Goal: Task Accomplishment & Management: Manage account settings

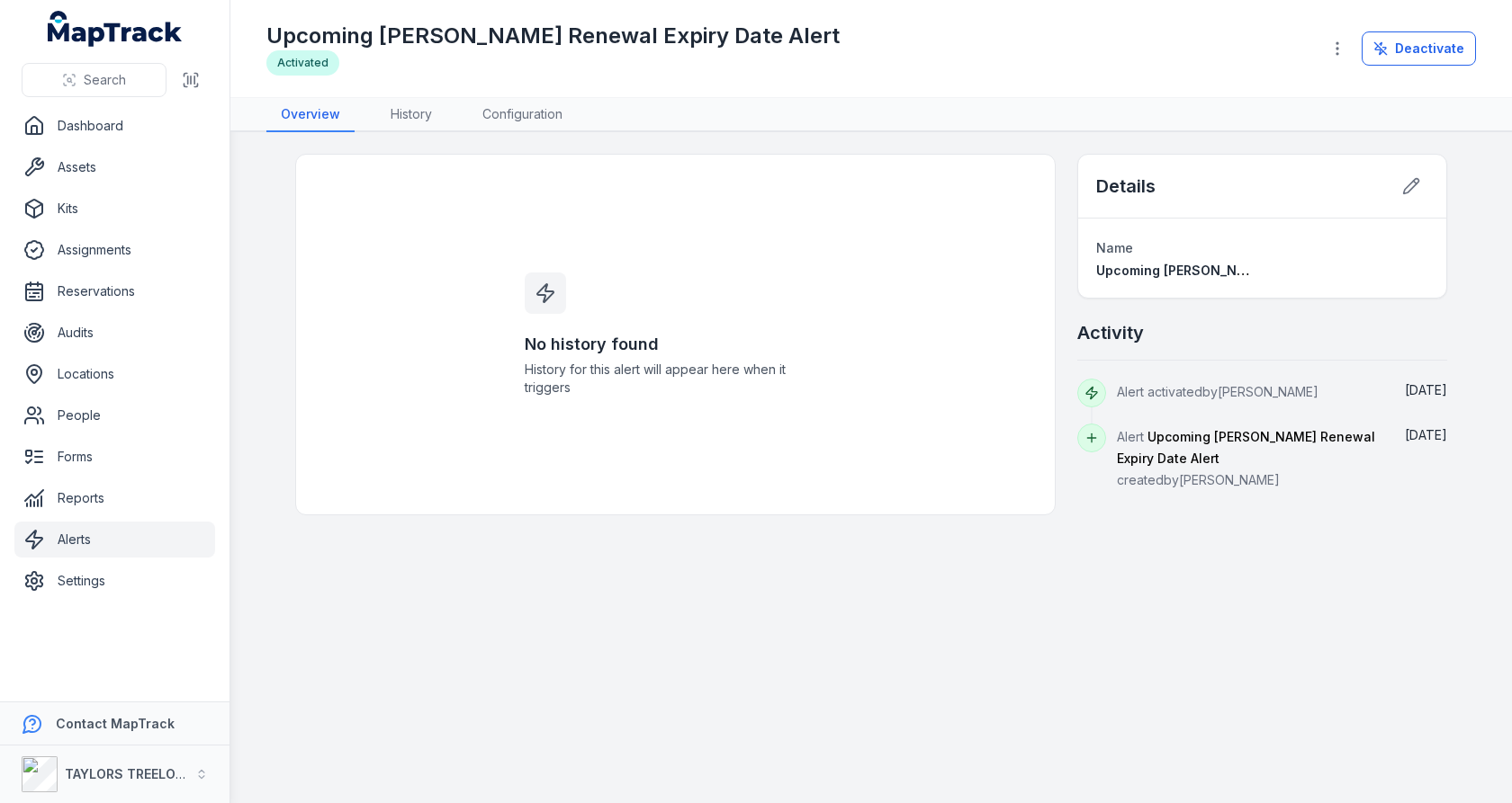
click at [160, 528] on link "Alerts" at bounding box center [114, 540] width 201 height 36
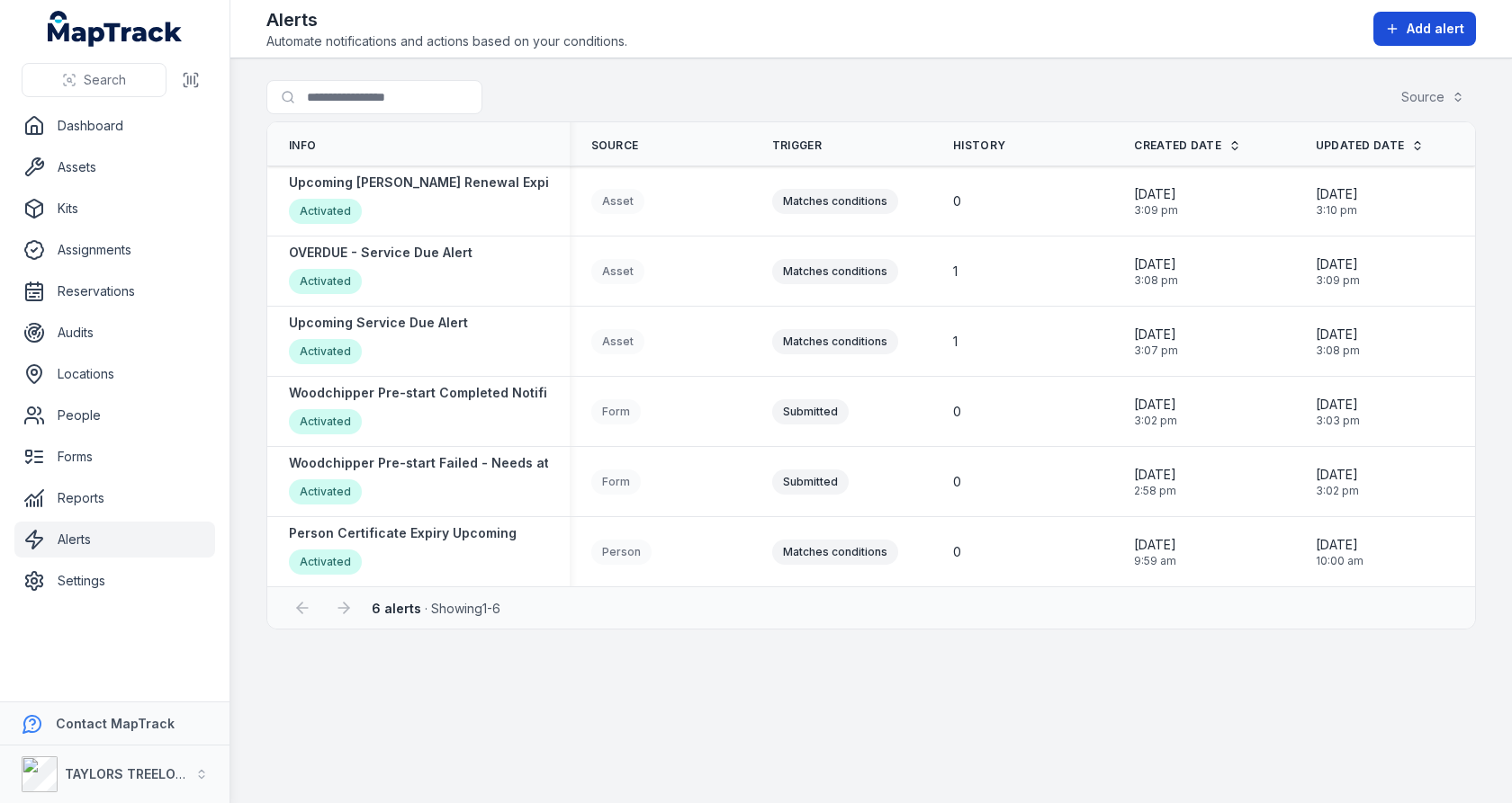
click at [1422, 34] on span "Add alert" at bounding box center [1435, 29] width 57 height 18
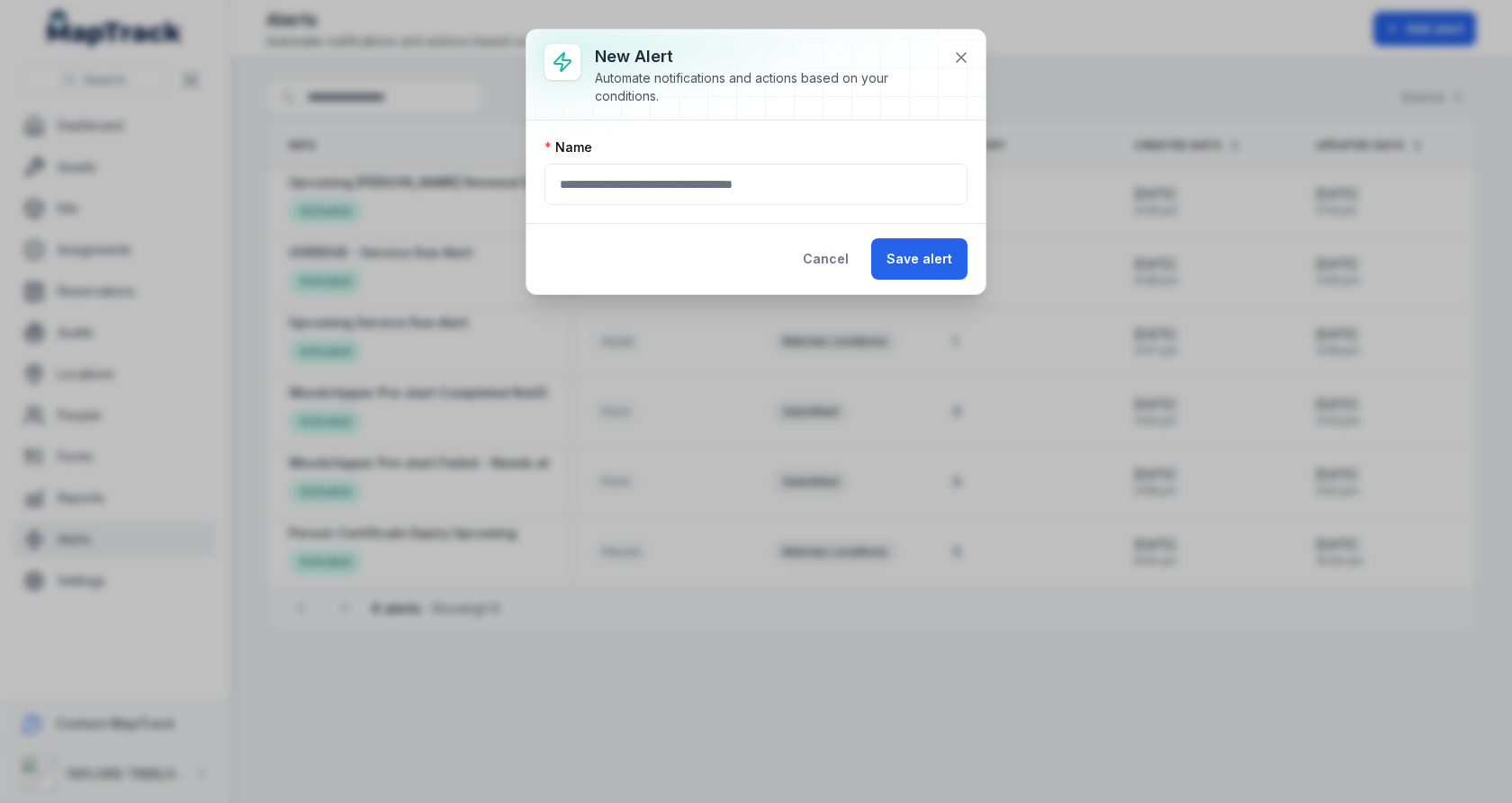
click at [808, 207] on div "Name" at bounding box center [756, 172] width 459 height 103
click at [837, 155] on div "Name" at bounding box center [756, 171] width 423 height 67
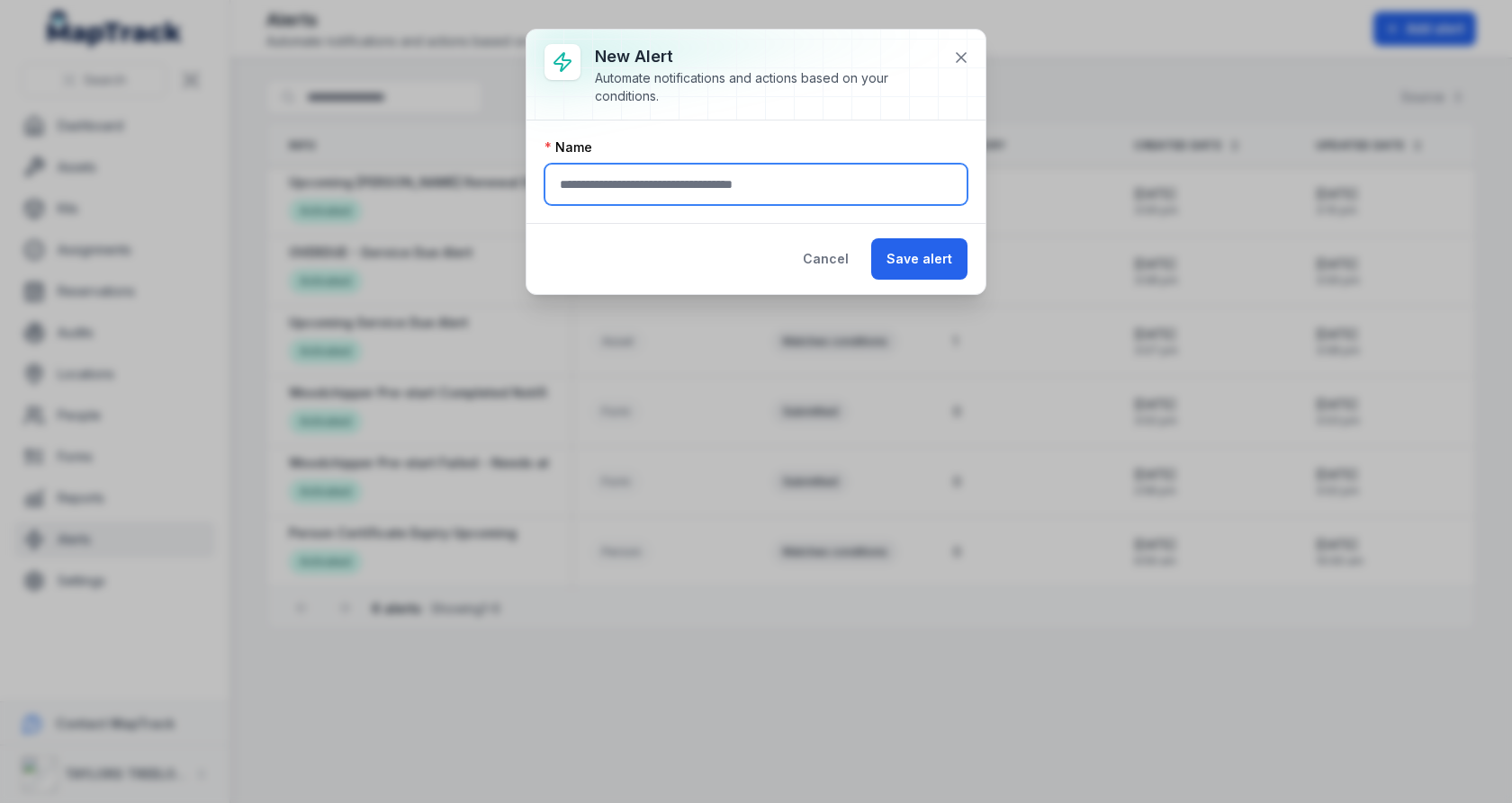
click at [803, 192] on input "text" at bounding box center [756, 184] width 423 height 41
type input "**********"
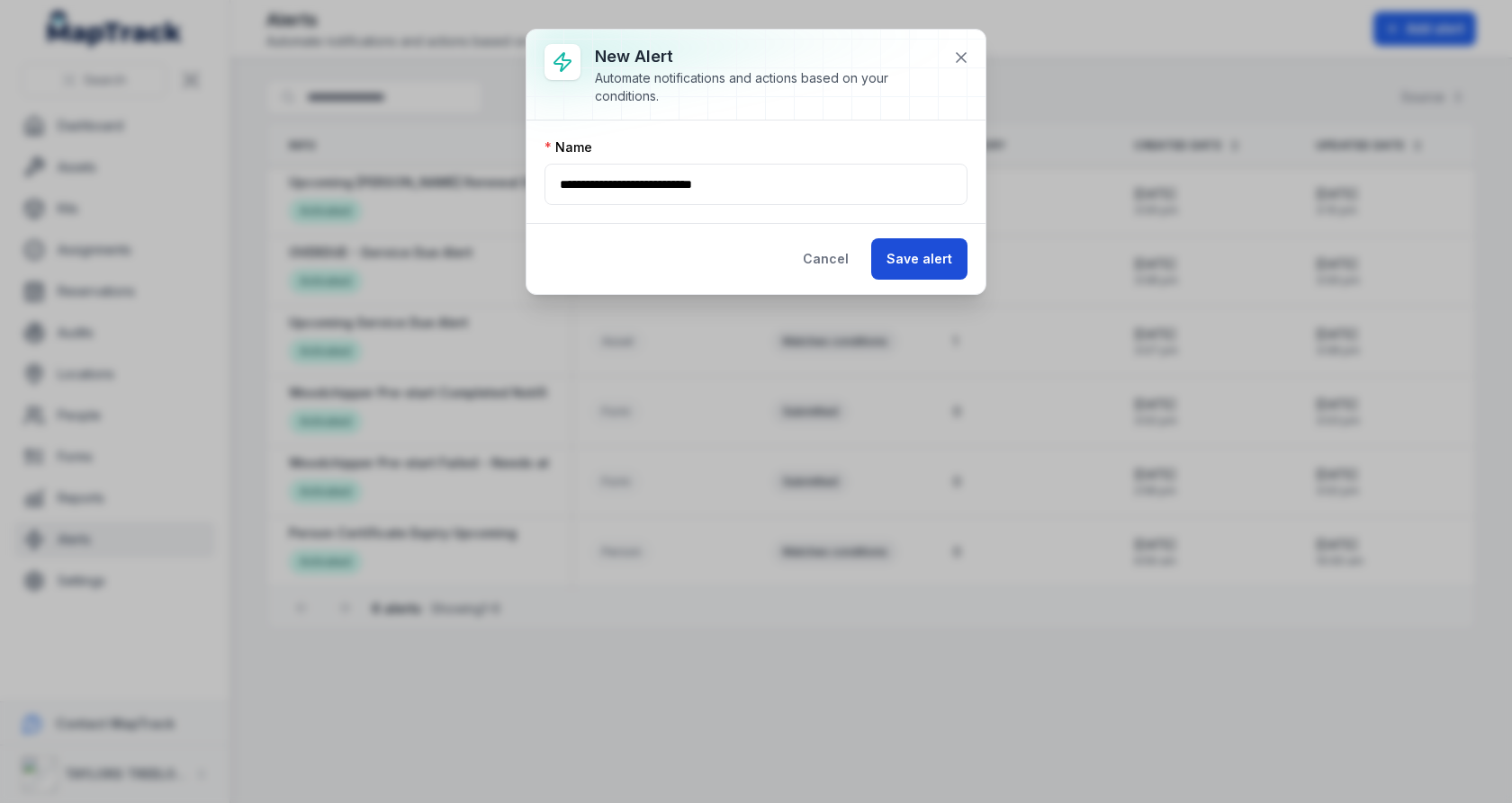
click at [931, 268] on button "Save alert" at bounding box center [918, 258] width 96 height 41
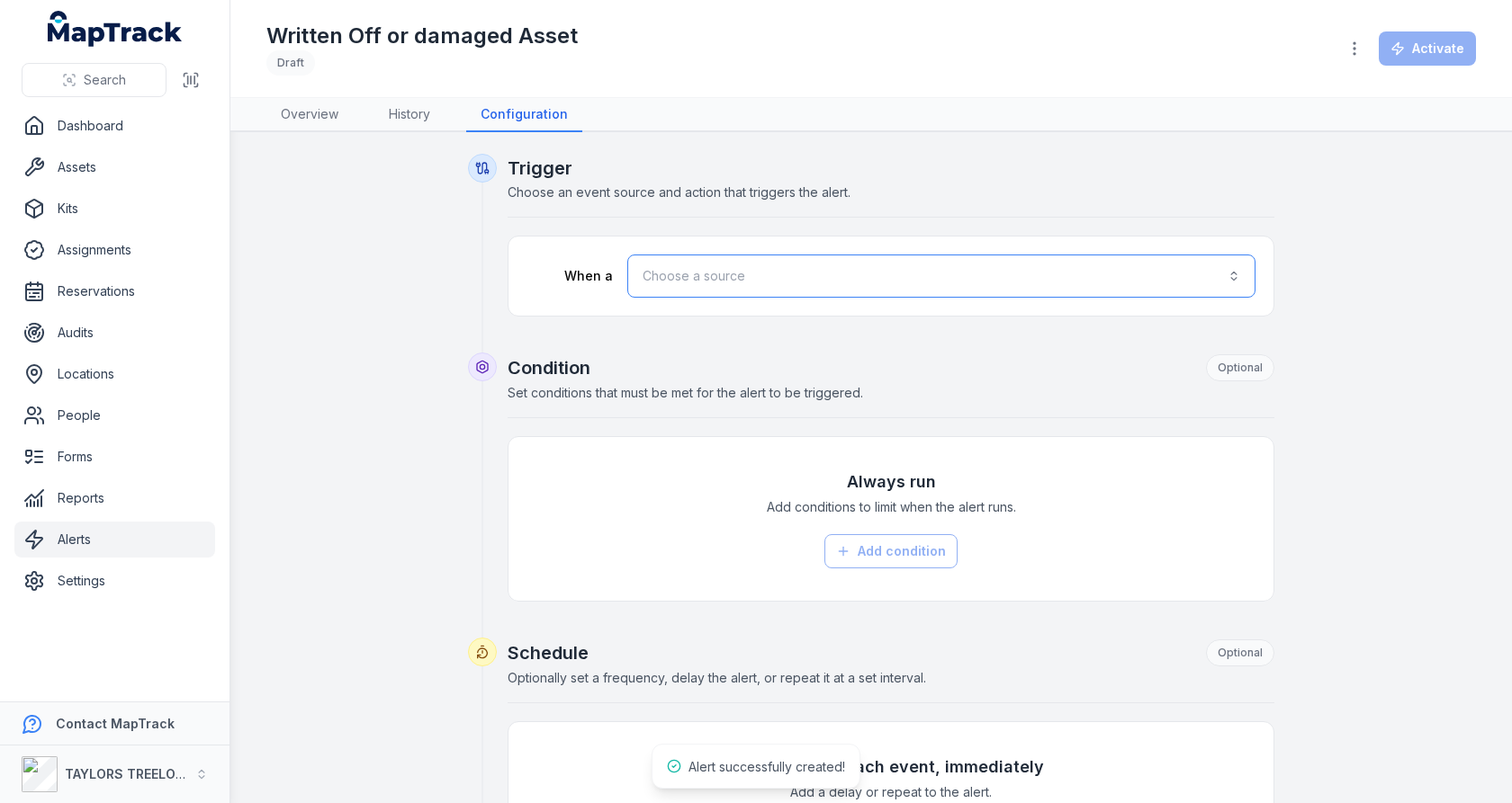
click at [709, 284] on button "Choose a source" at bounding box center [940, 275] width 628 height 43
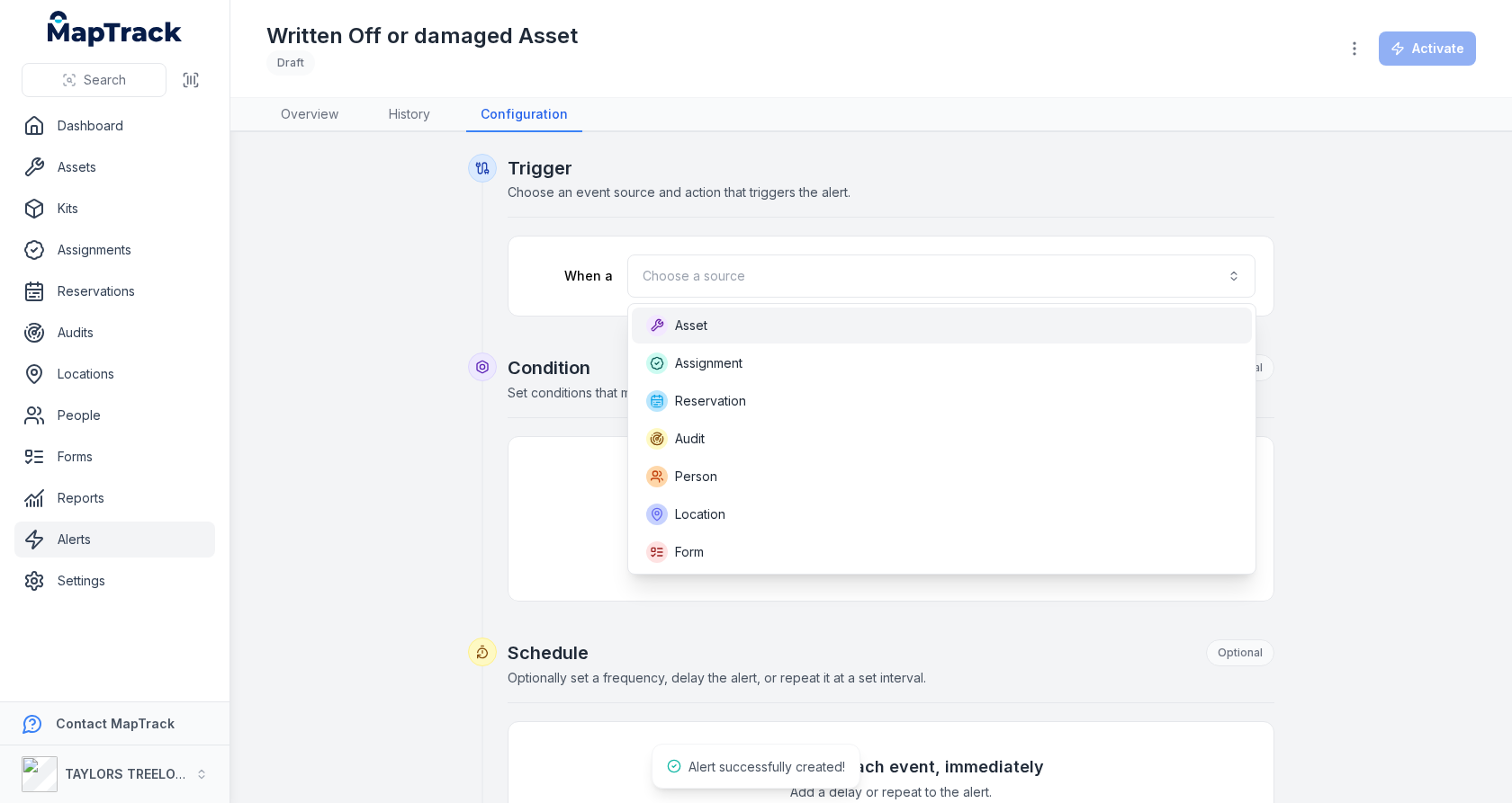
click at [731, 335] on div "Asset" at bounding box center [941, 326] width 620 height 36
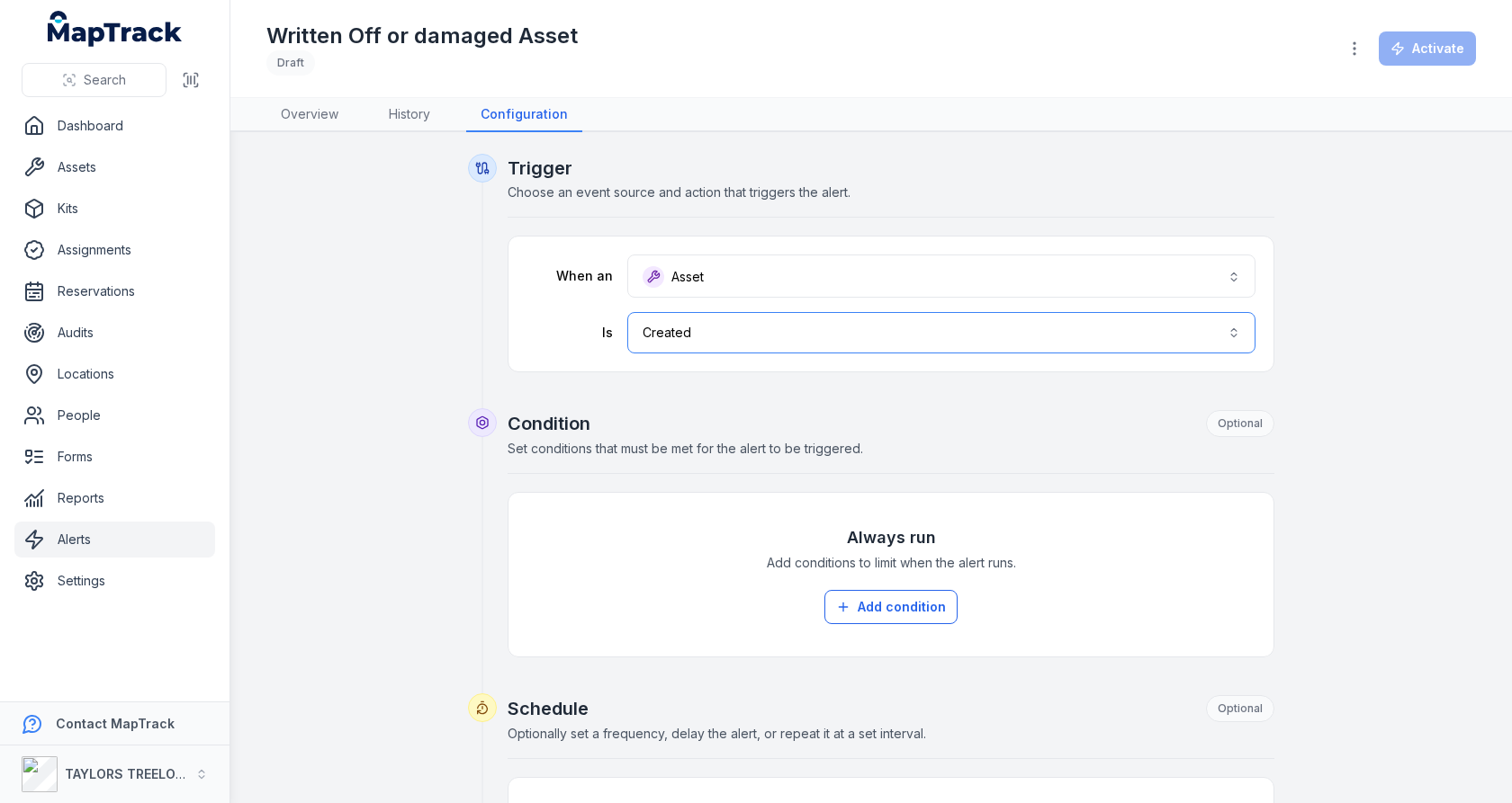
click at [753, 325] on button "Created ******" at bounding box center [940, 332] width 628 height 41
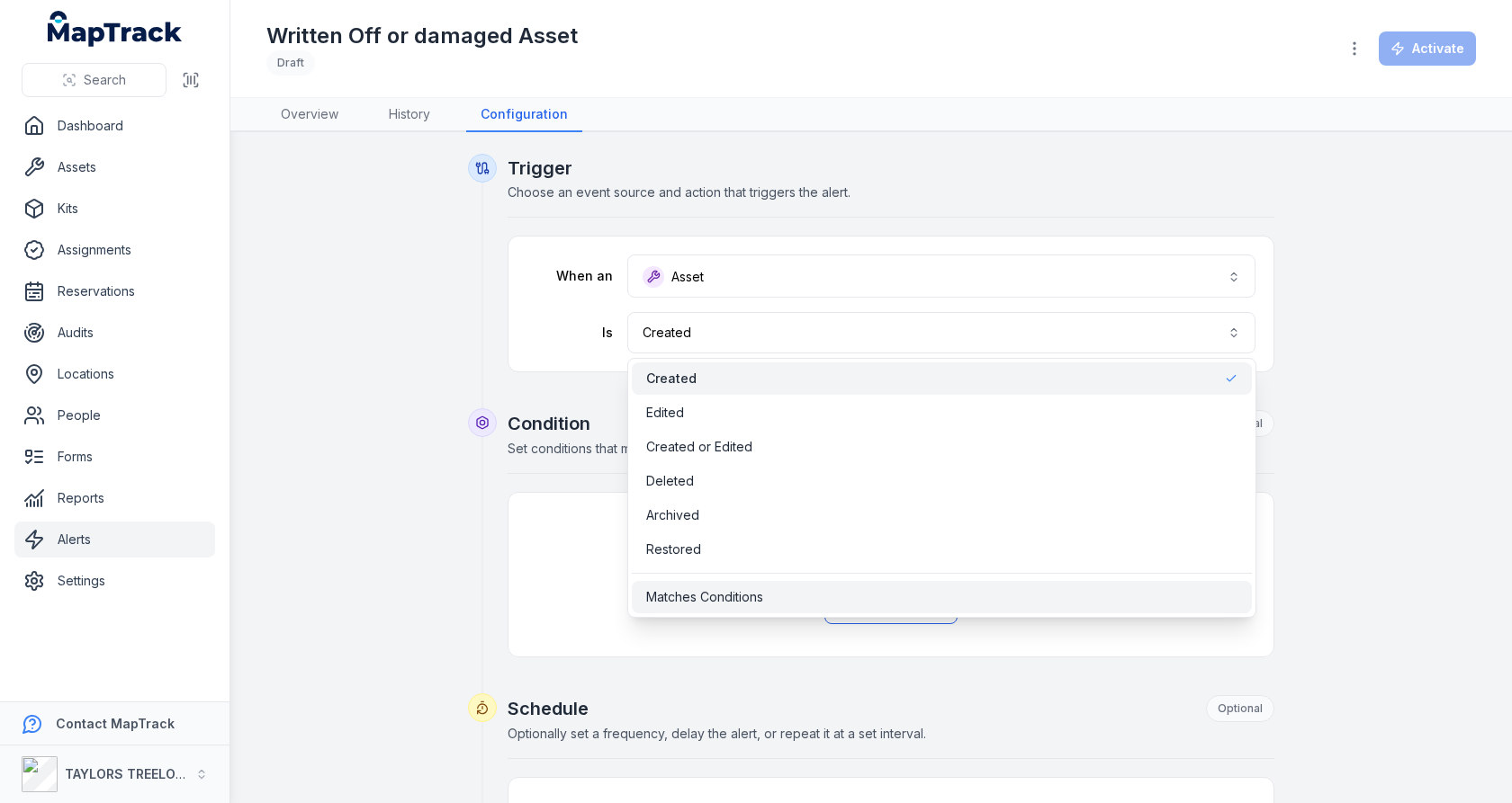
click at [756, 589] on span "Matches Conditions" at bounding box center [704, 597] width 117 height 18
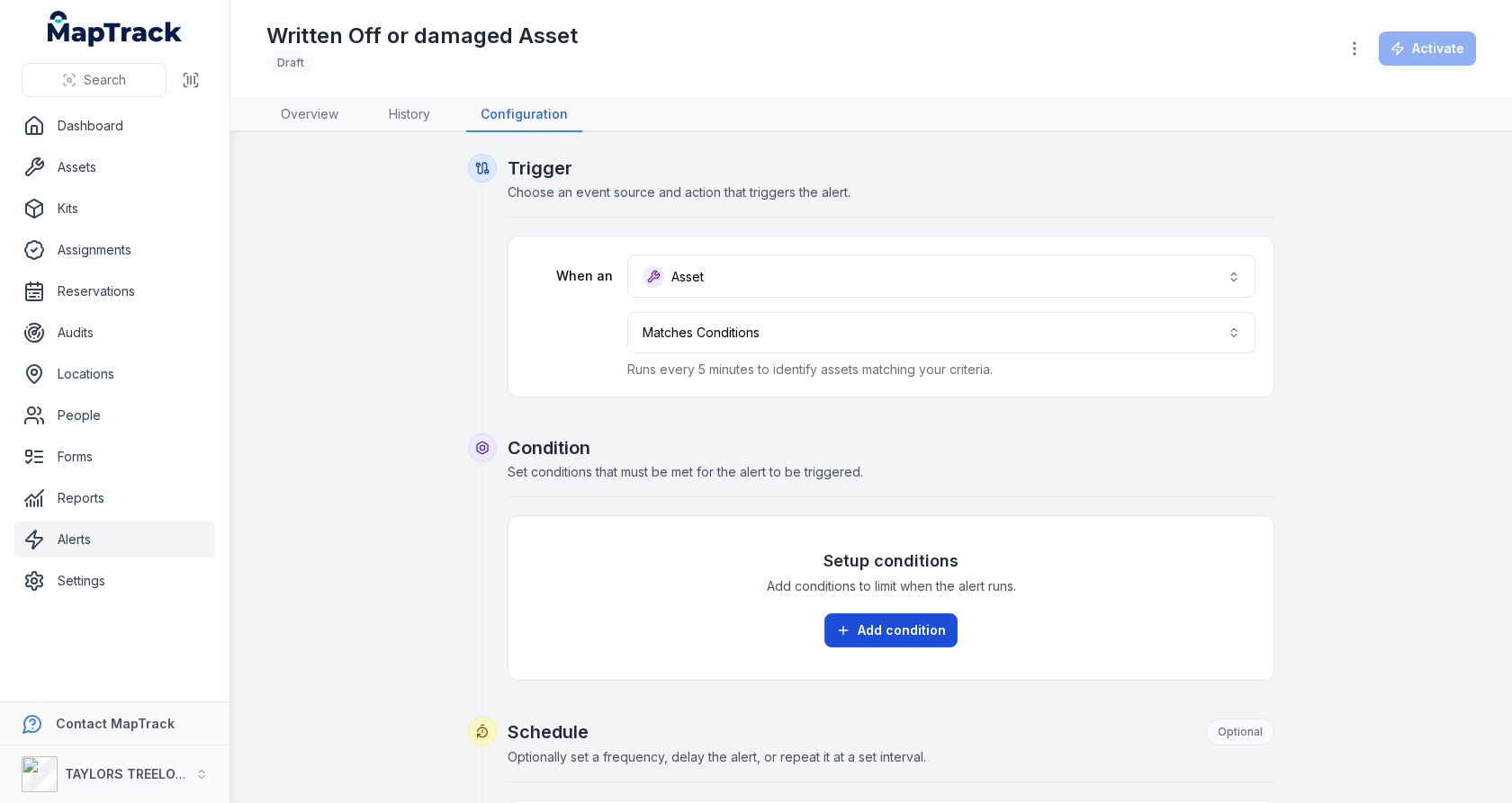
click at [858, 632] on button "Add condition" at bounding box center [891, 631] width 133 height 34
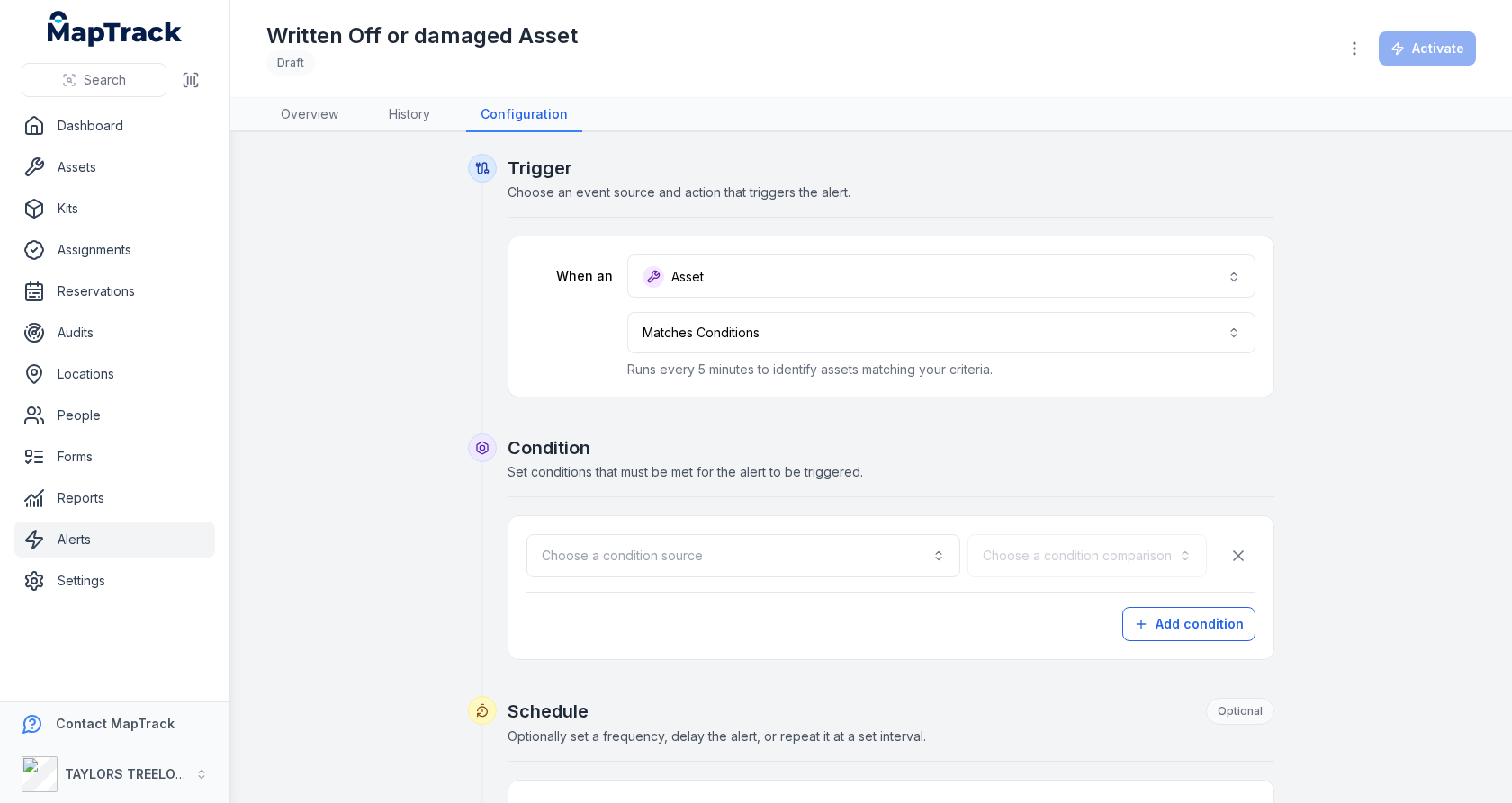
click at [855, 576] on div "Choose a condition source Choose a condition comparison Add condition" at bounding box center [891, 588] width 729 height 107
click at [857, 564] on button "Choose a condition source" at bounding box center [743, 555] width 433 height 43
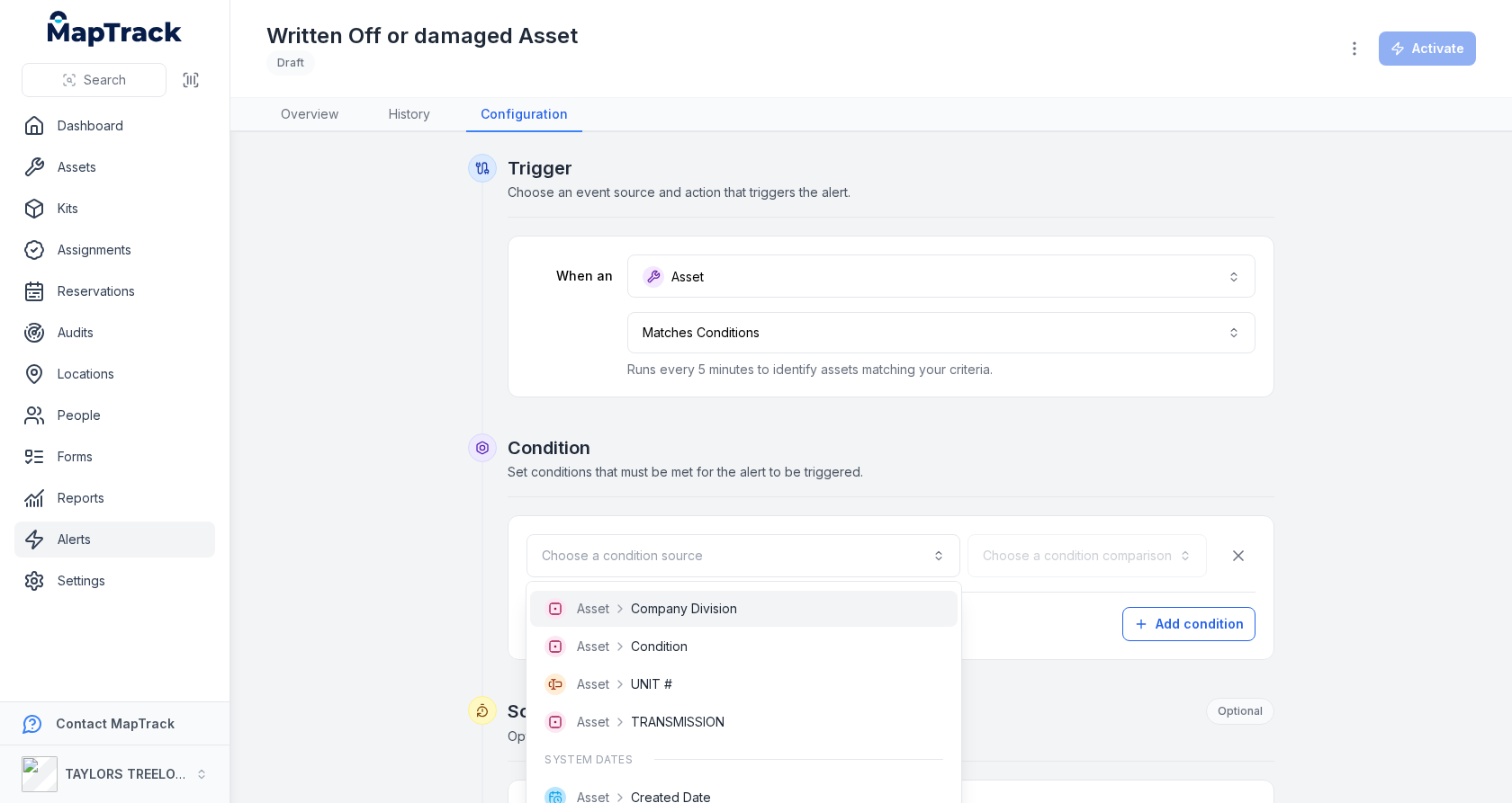
scroll to position [1060, 0]
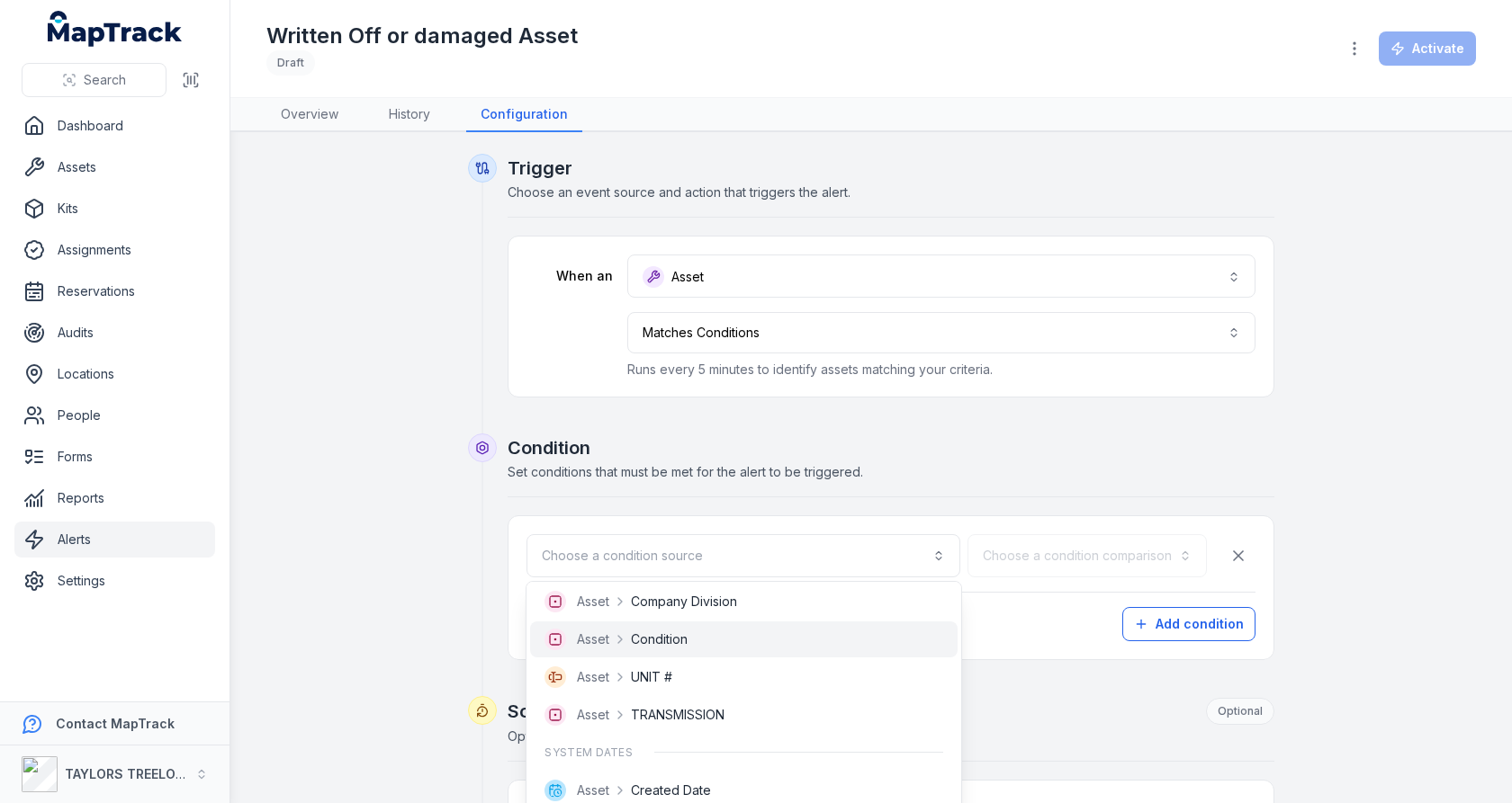
click at [840, 631] on div "Asset Condition" at bounding box center [743, 639] width 398 height 22
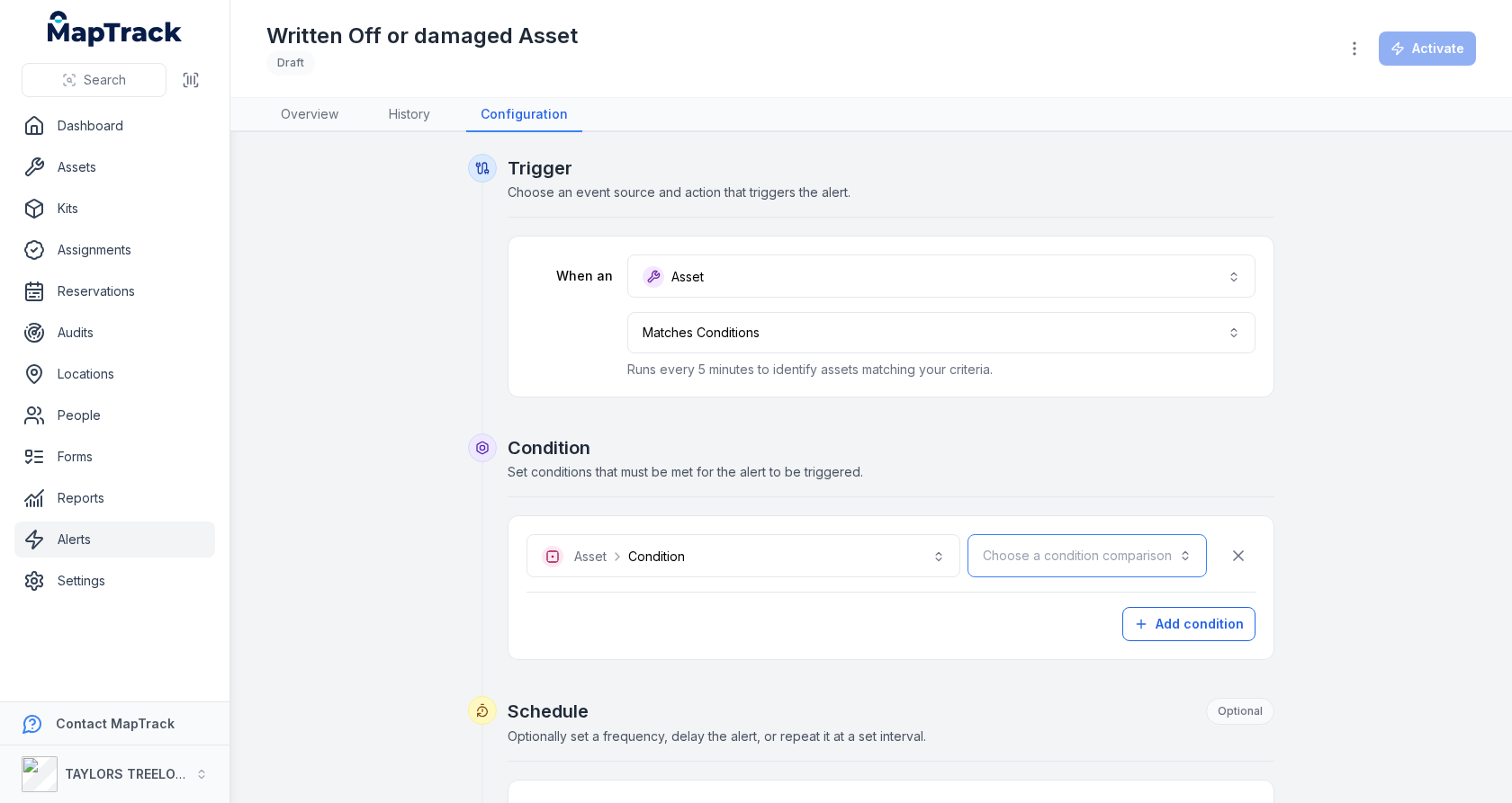
click at [1056, 552] on button "Choose a condition comparison" at bounding box center [1086, 555] width 239 height 43
click at [1078, 605] on span "Is" at bounding box center [1073, 601] width 9 height 18
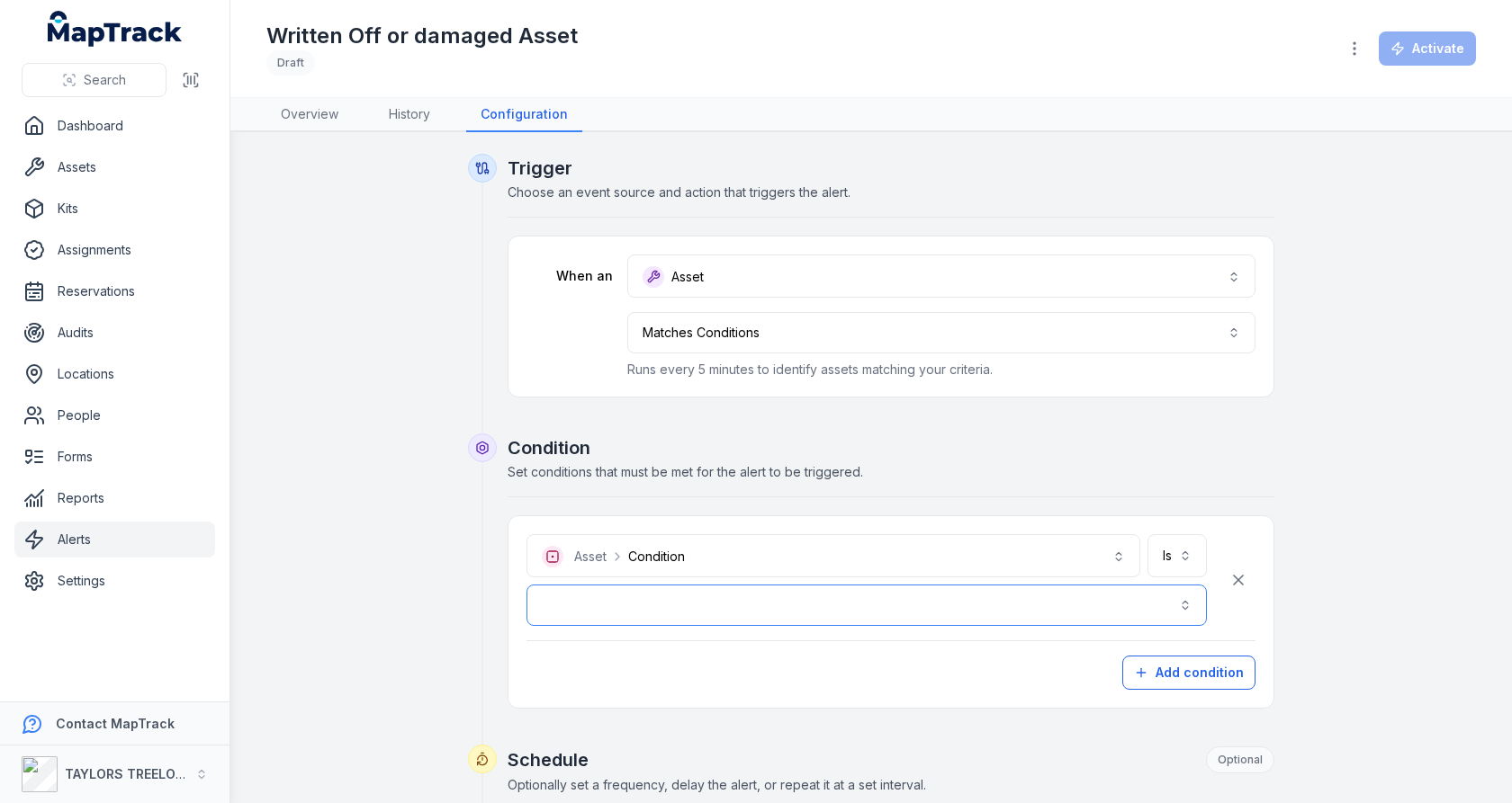
click at [816, 605] on button "button" at bounding box center [867, 605] width 680 height 41
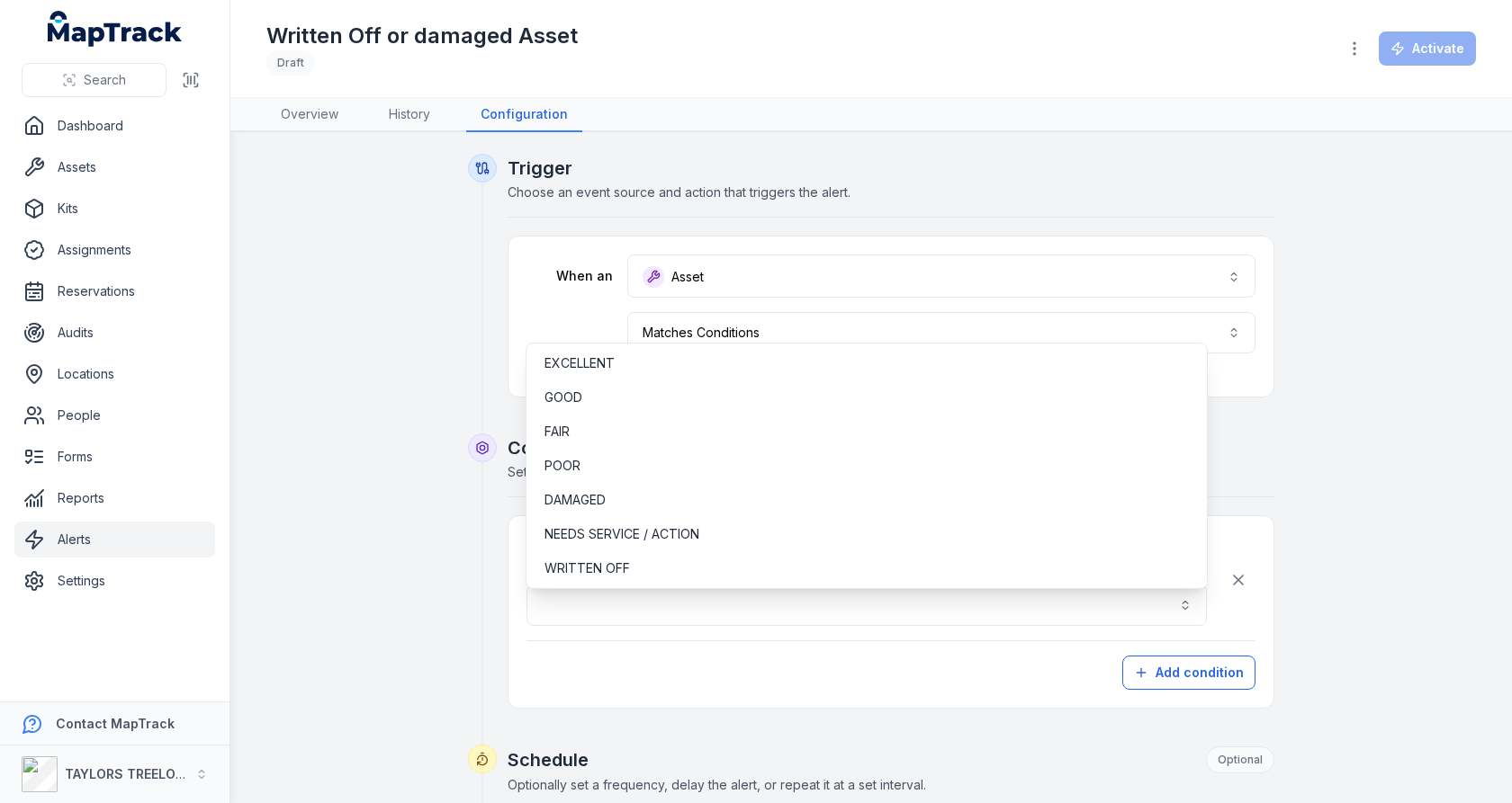
click at [1347, 596] on div "**********" at bounding box center [871, 791] width 1209 height 1274
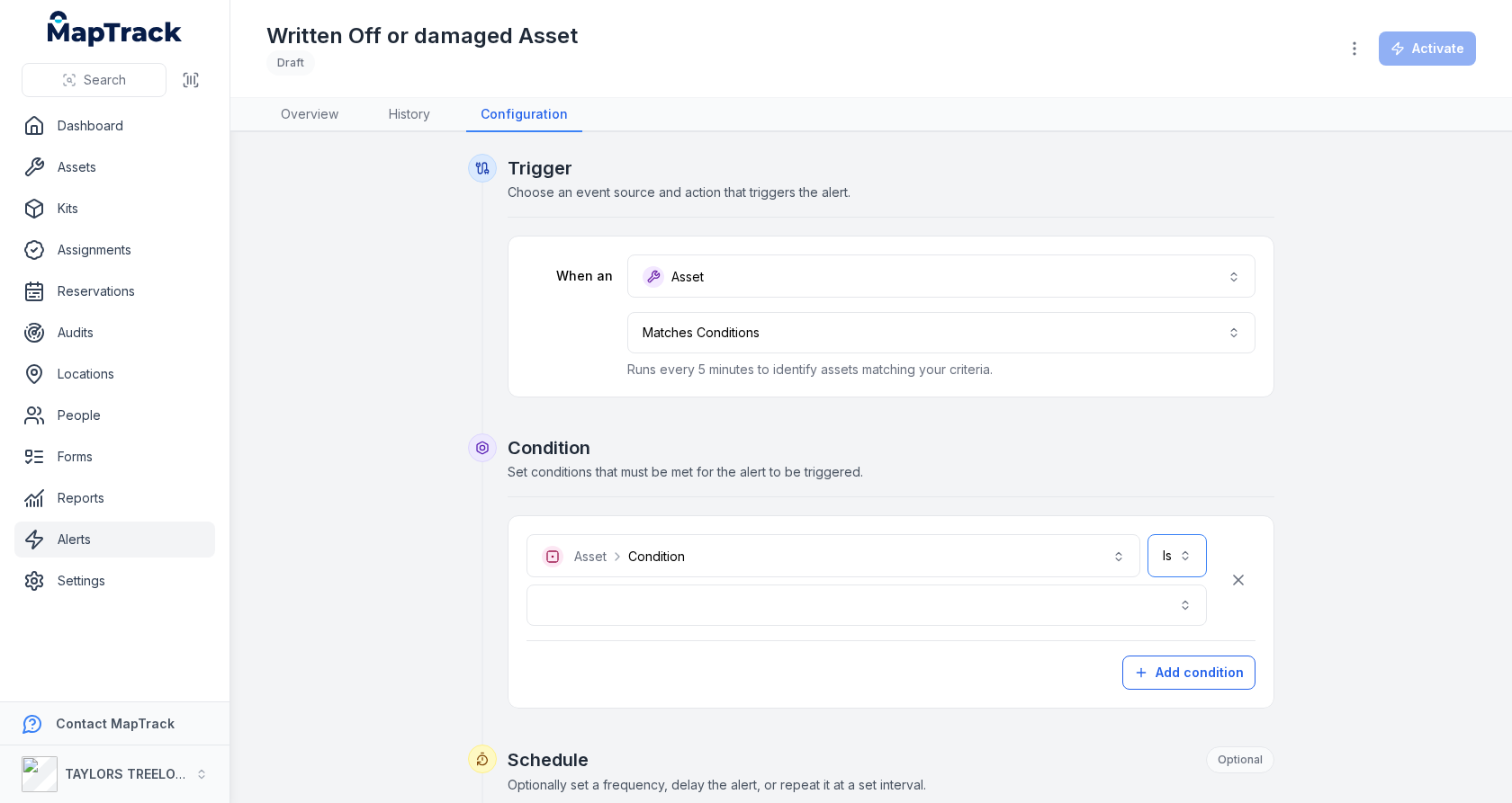
click at [1185, 563] on button "Is **" at bounding box center [1177, 555] width 59 height 43
click at [1112, 630] on div "Is not" at bounding box center [1130, 635] width 123 height 18
click at [1037, 613] on button "button" at bounding box center [867, 605] width 680 height 41
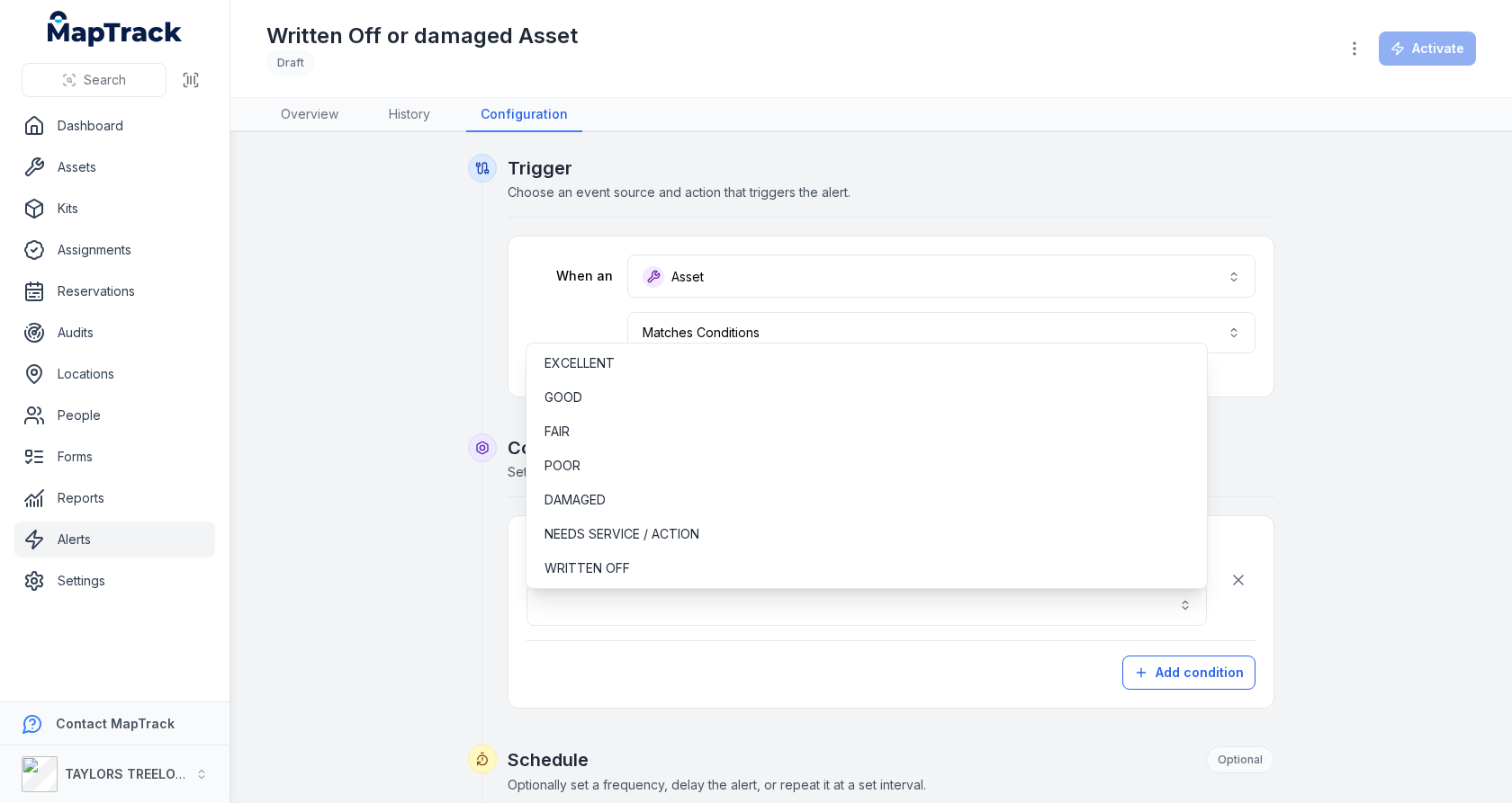
click at [1362, 527] on div "**********" at bounding box center [871, 791] width 1209 height 1274
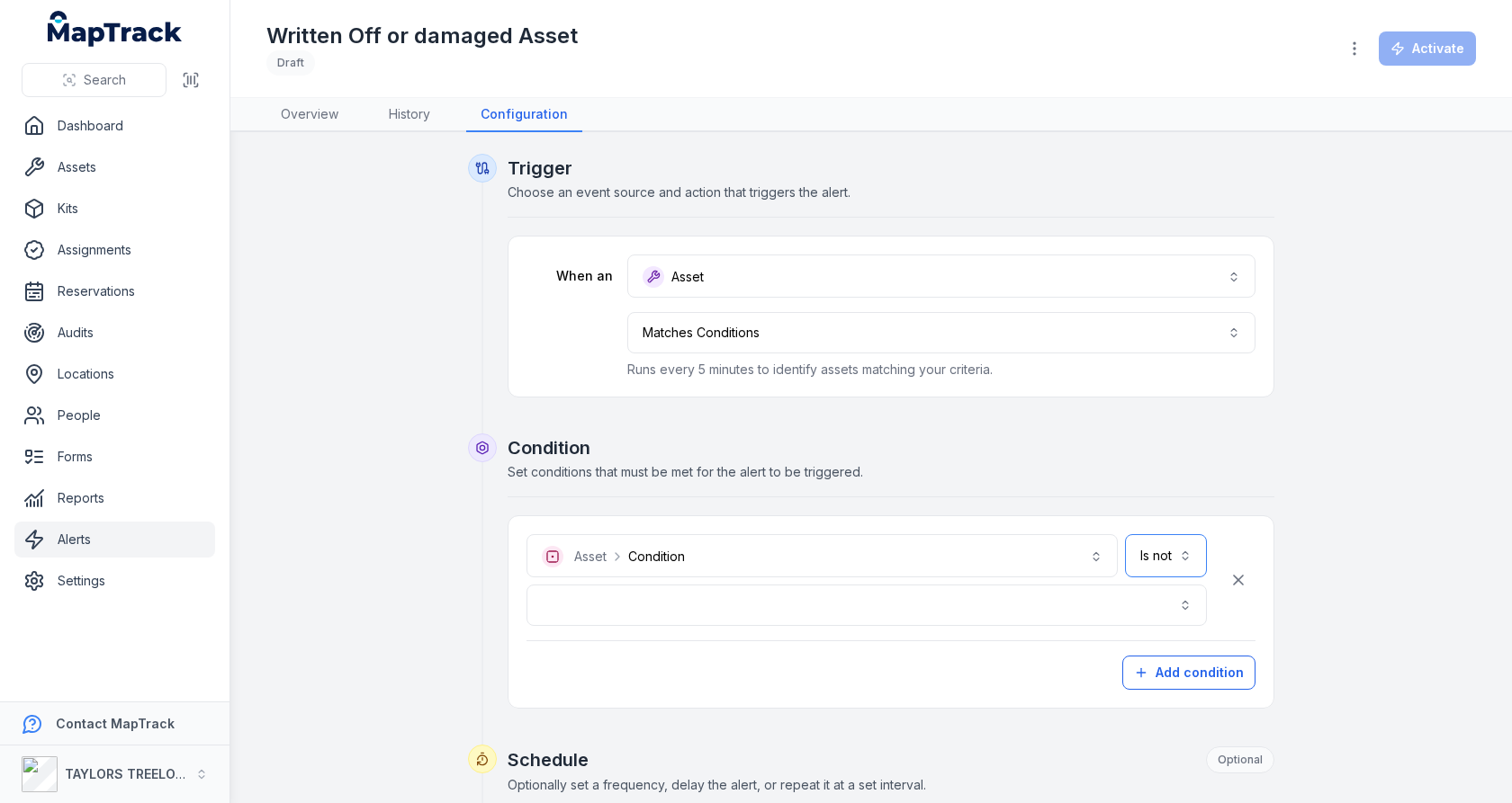
click at [1185, 562] on button "Is not ***" at bounding box center [1166, 555] width 82 height 43
click at [1159, 609] on div "Is" at bounding box center [1130, 601] width 123 height 18
click at [1032, 609] on button "button" at bounding box center [867, 605] width 680 height 41
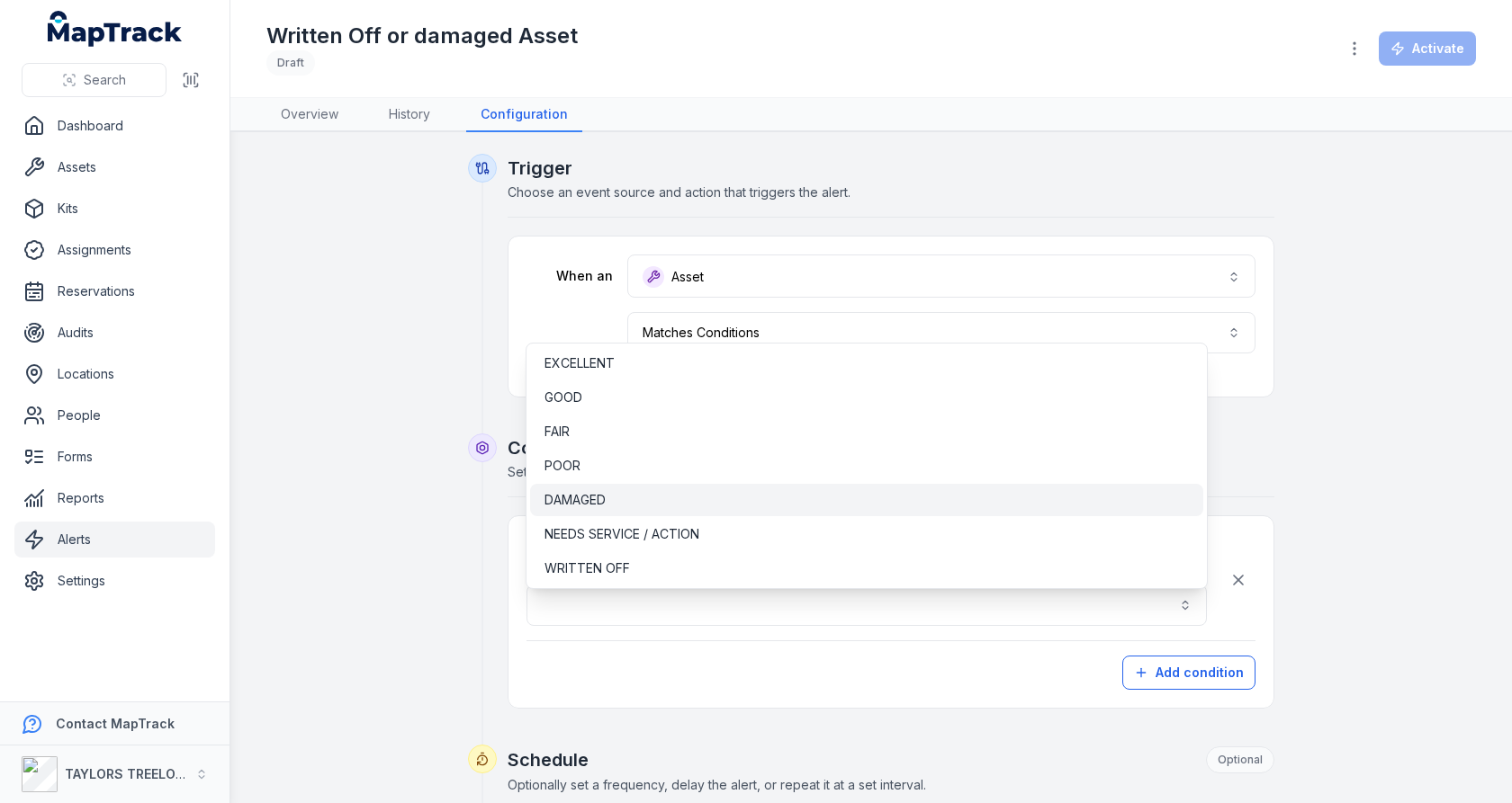
click at [870, 506] on div "DAMAGED" at bounding box center [866, 500] width 644 height 18
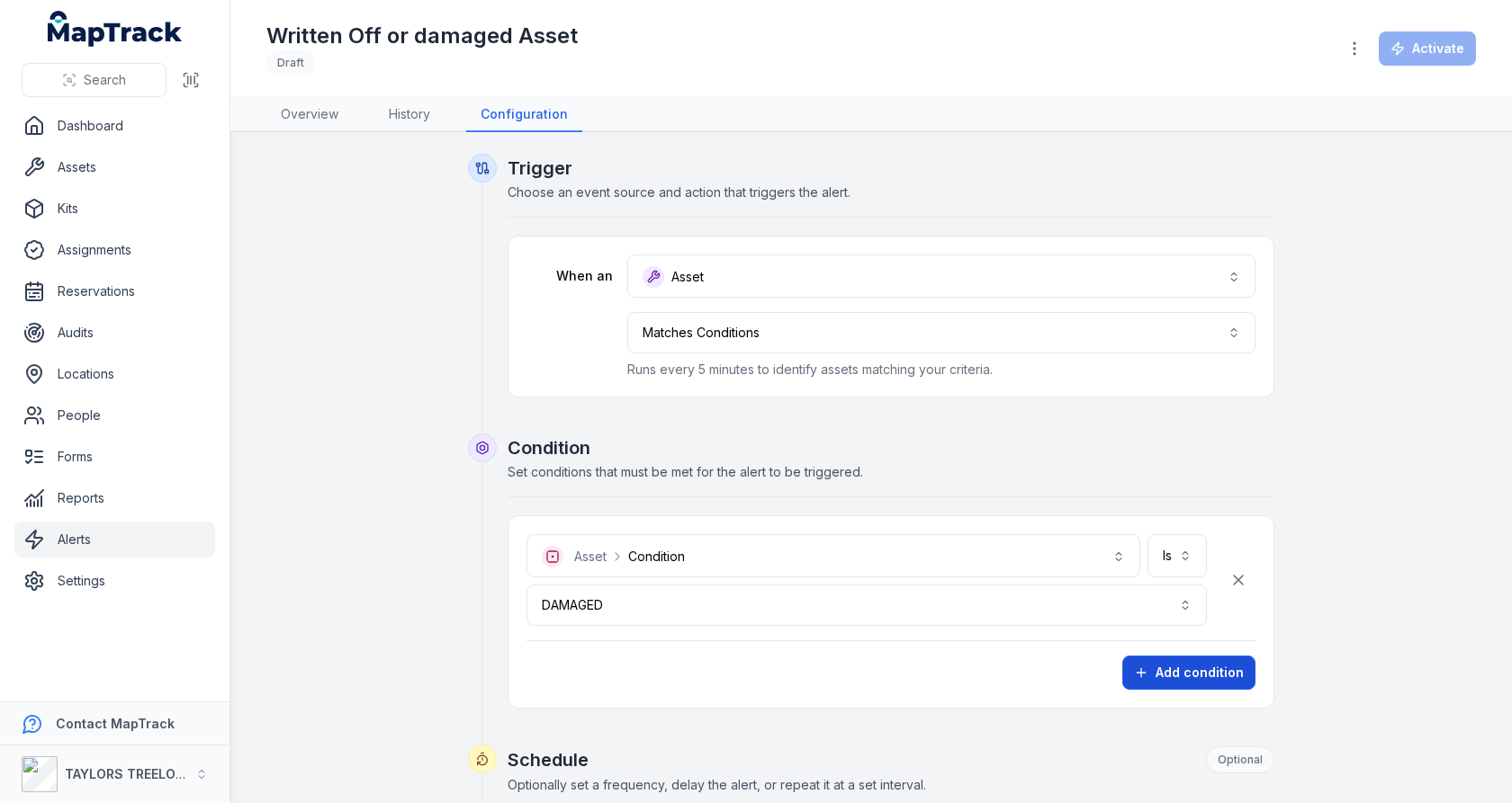
click at [1142, 659] on button "Add condition" at bounding box center [1189, 673] width 133 height 34
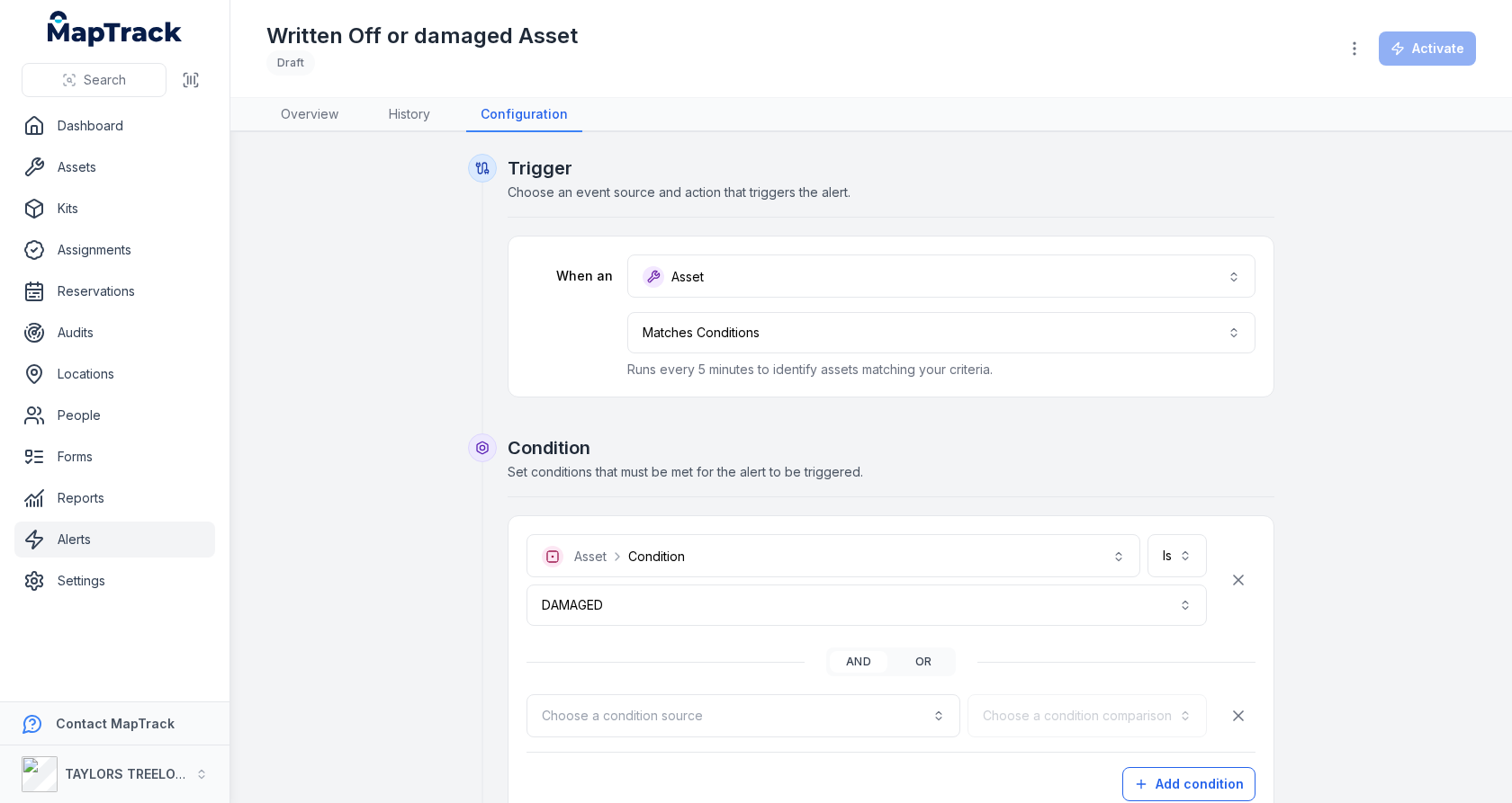
click at [935, 656] on button "or" at bounding box center [923, 662] width 57 height 22
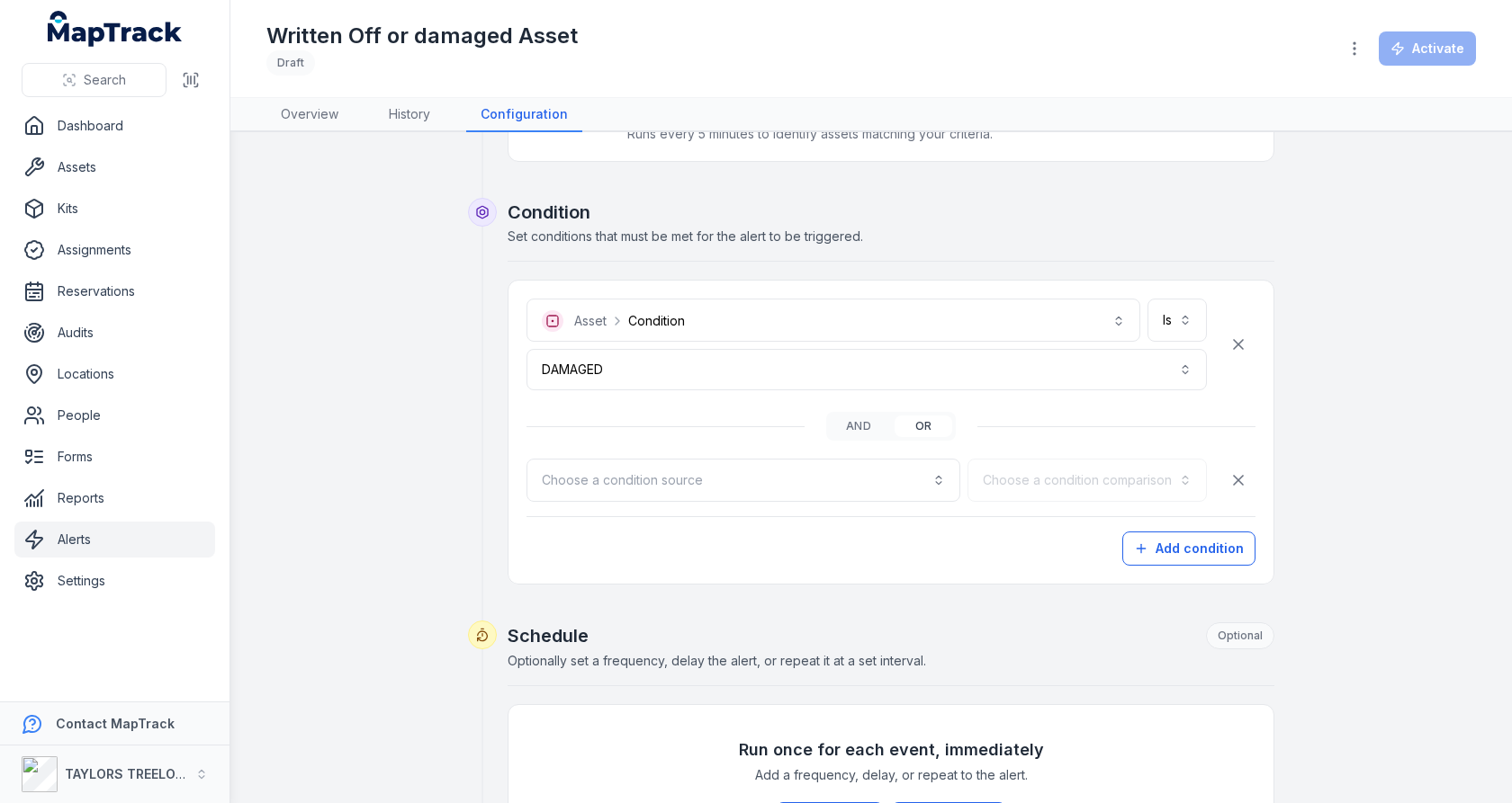
scroll to position [271, 0]
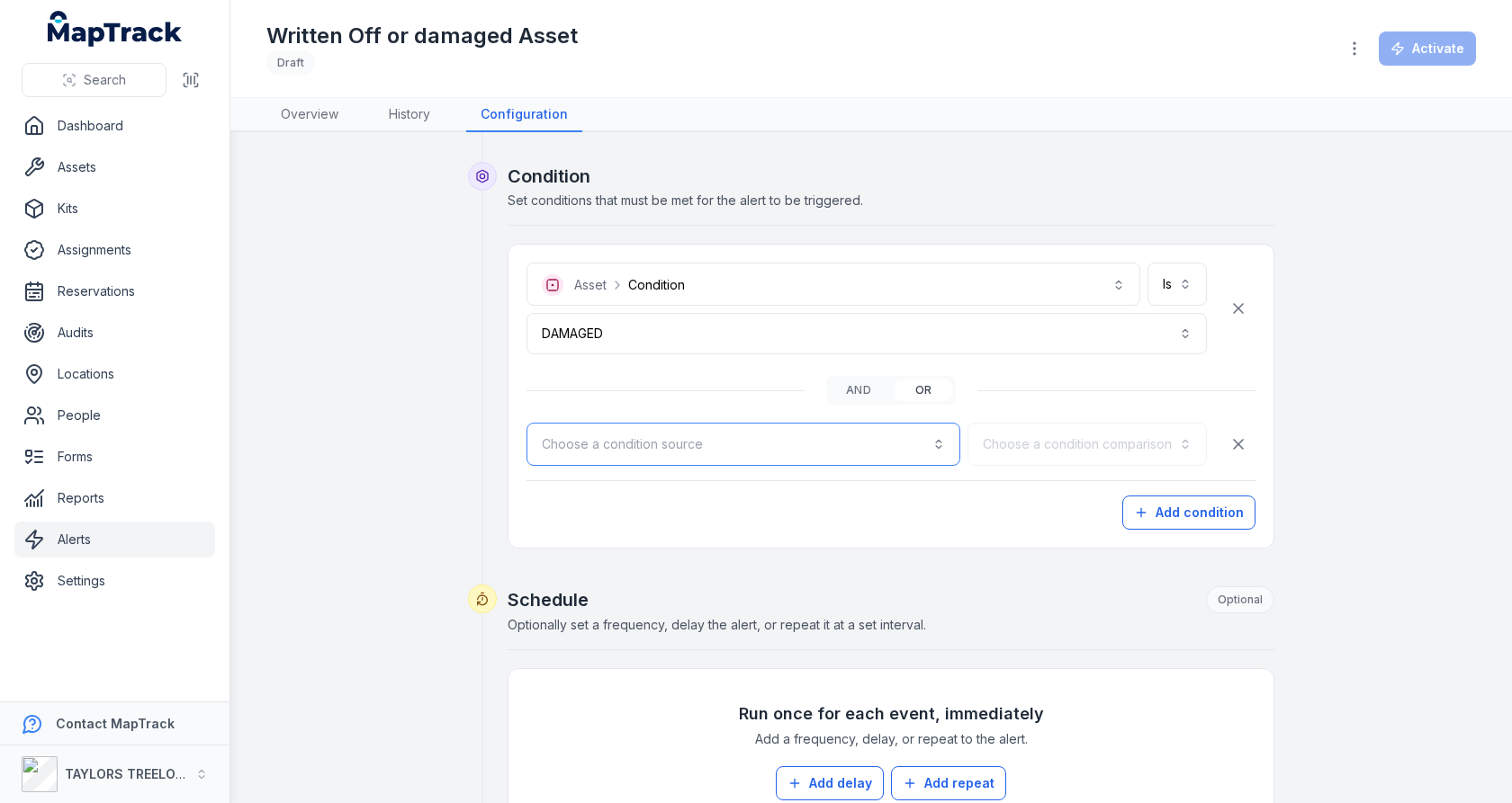
click at [825, 436] on button "Choose a condition source" at bounding box center [743, 444] width 433 height 43
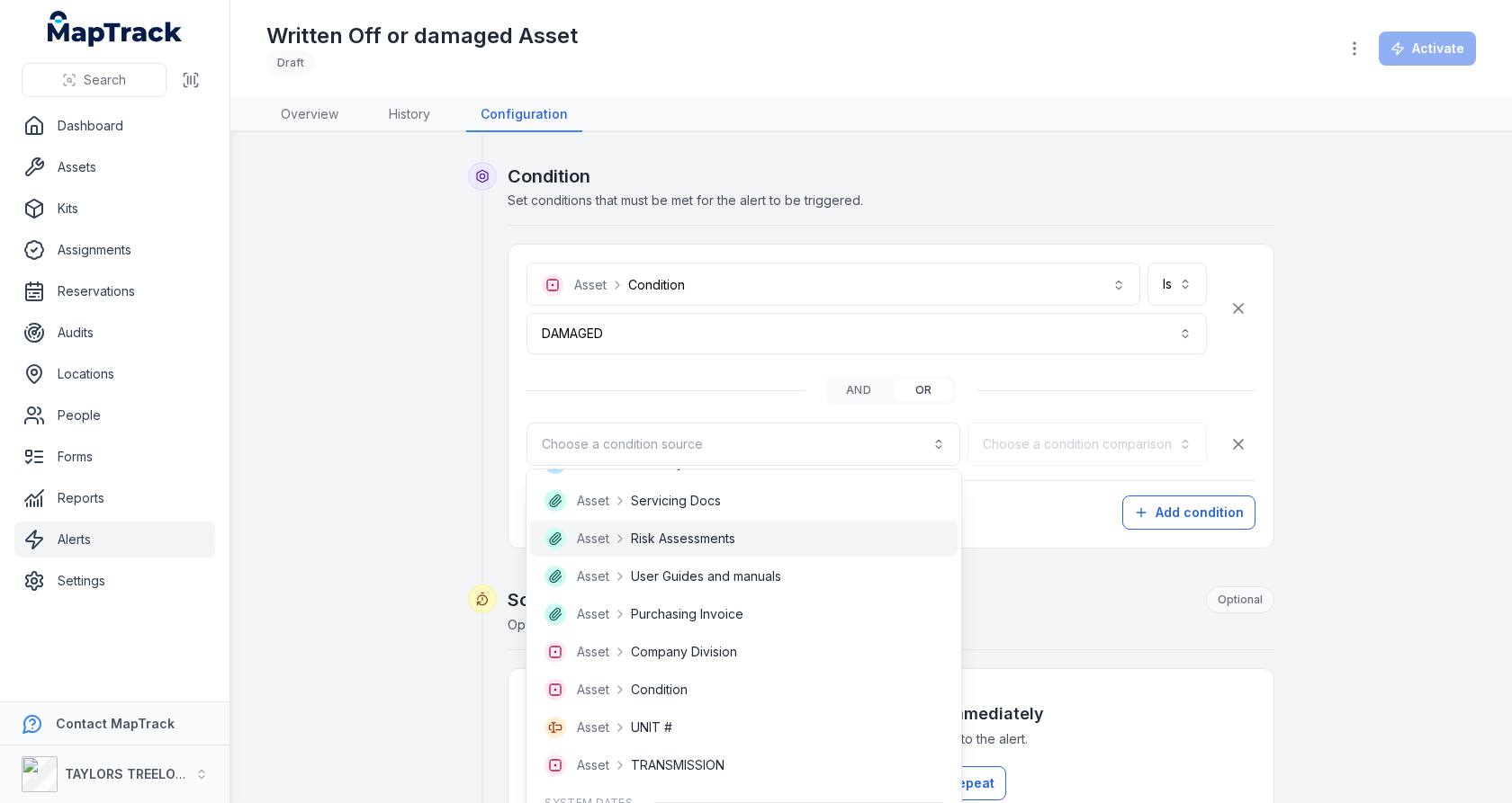
scroll to position [985, 0]
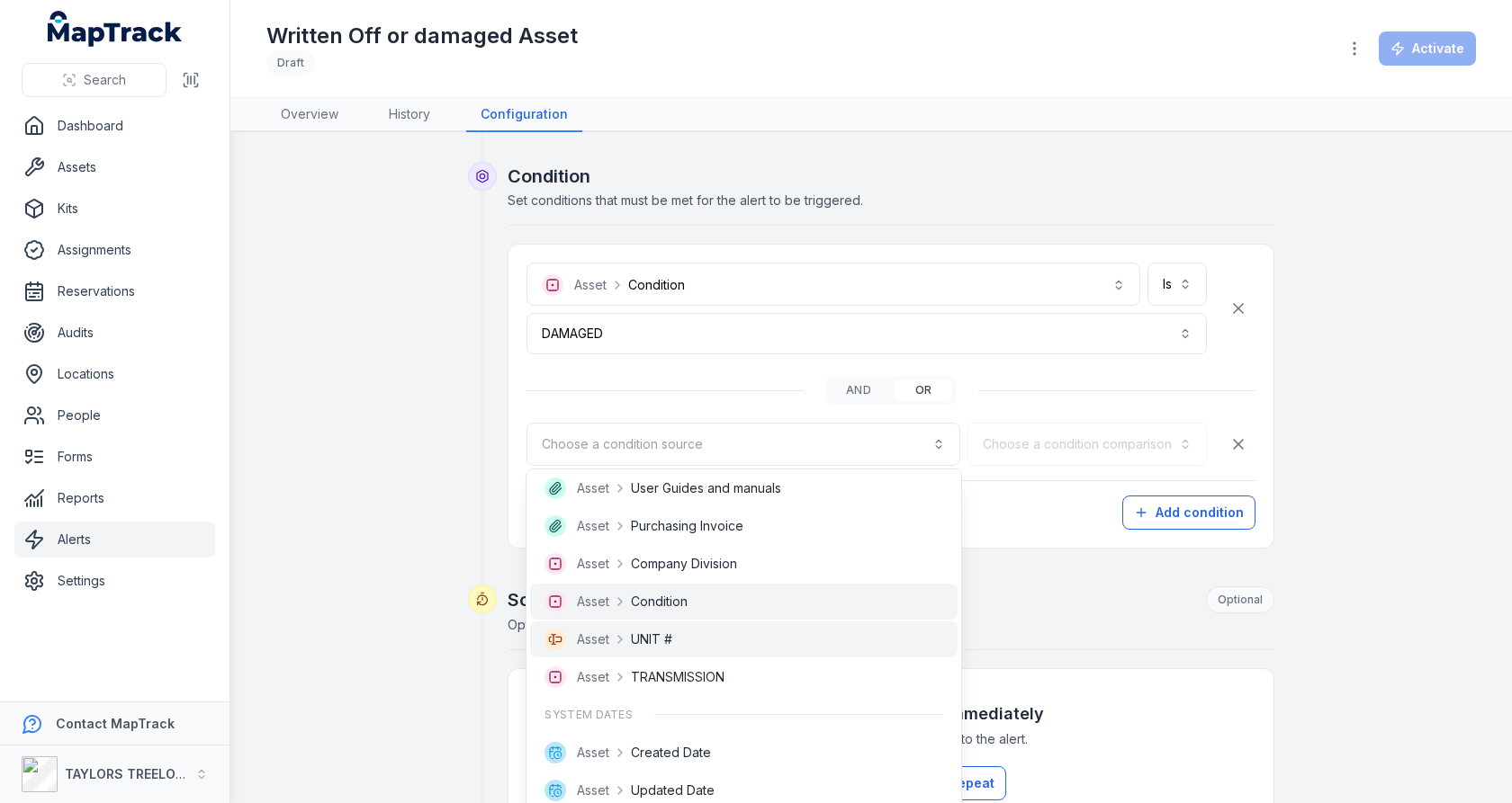
click at [728, 611] on div "Asset Condition" at bounding box center [743, 602] width 428 height 36
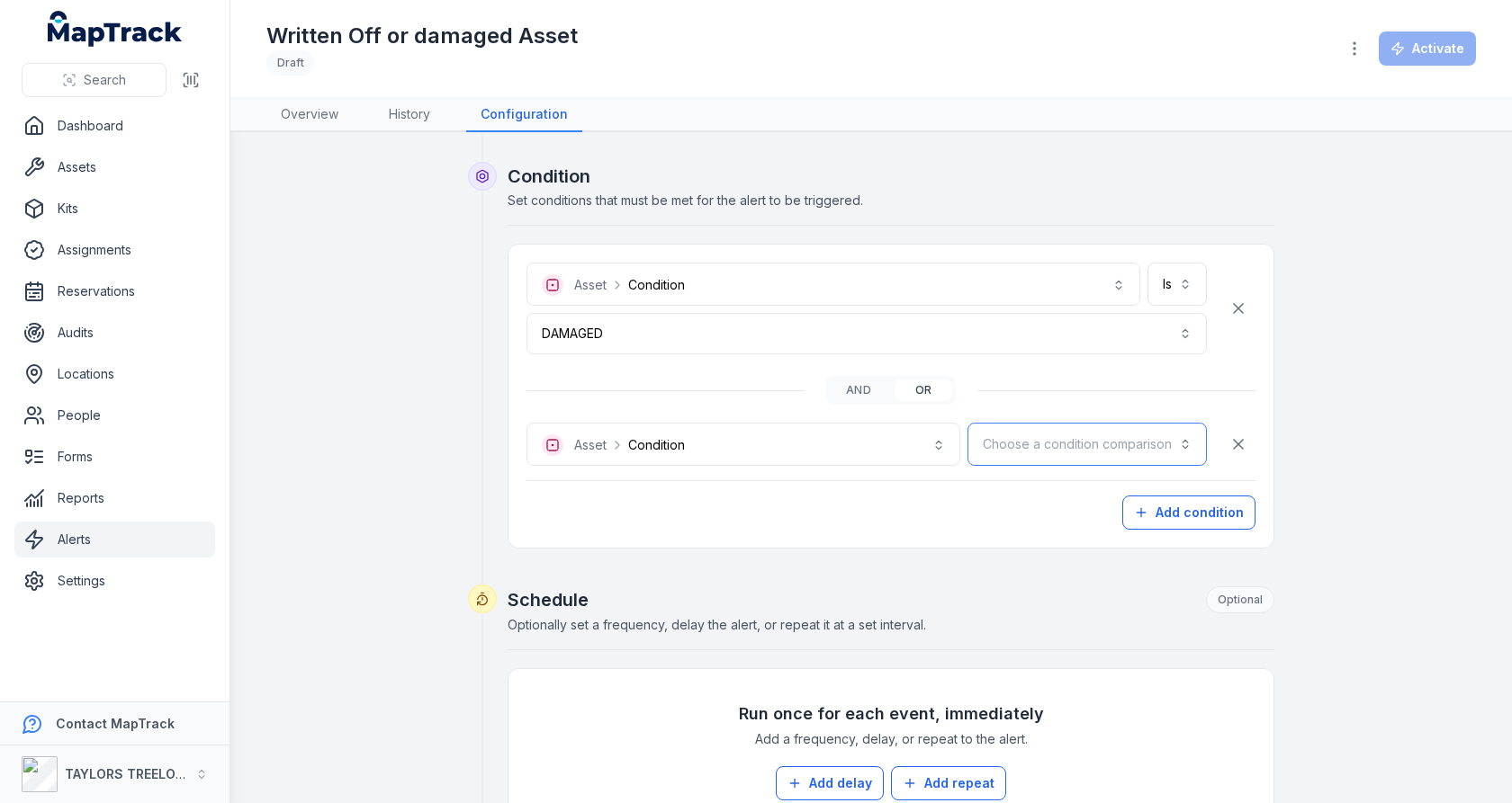
click at [1040, 445] on button "Choose a condition comparison" at bounding box center [1086, 444] width 239 height 43
click at [1079, 477] on div "Is" at bounding box center [1131, 490] width 152 height 32
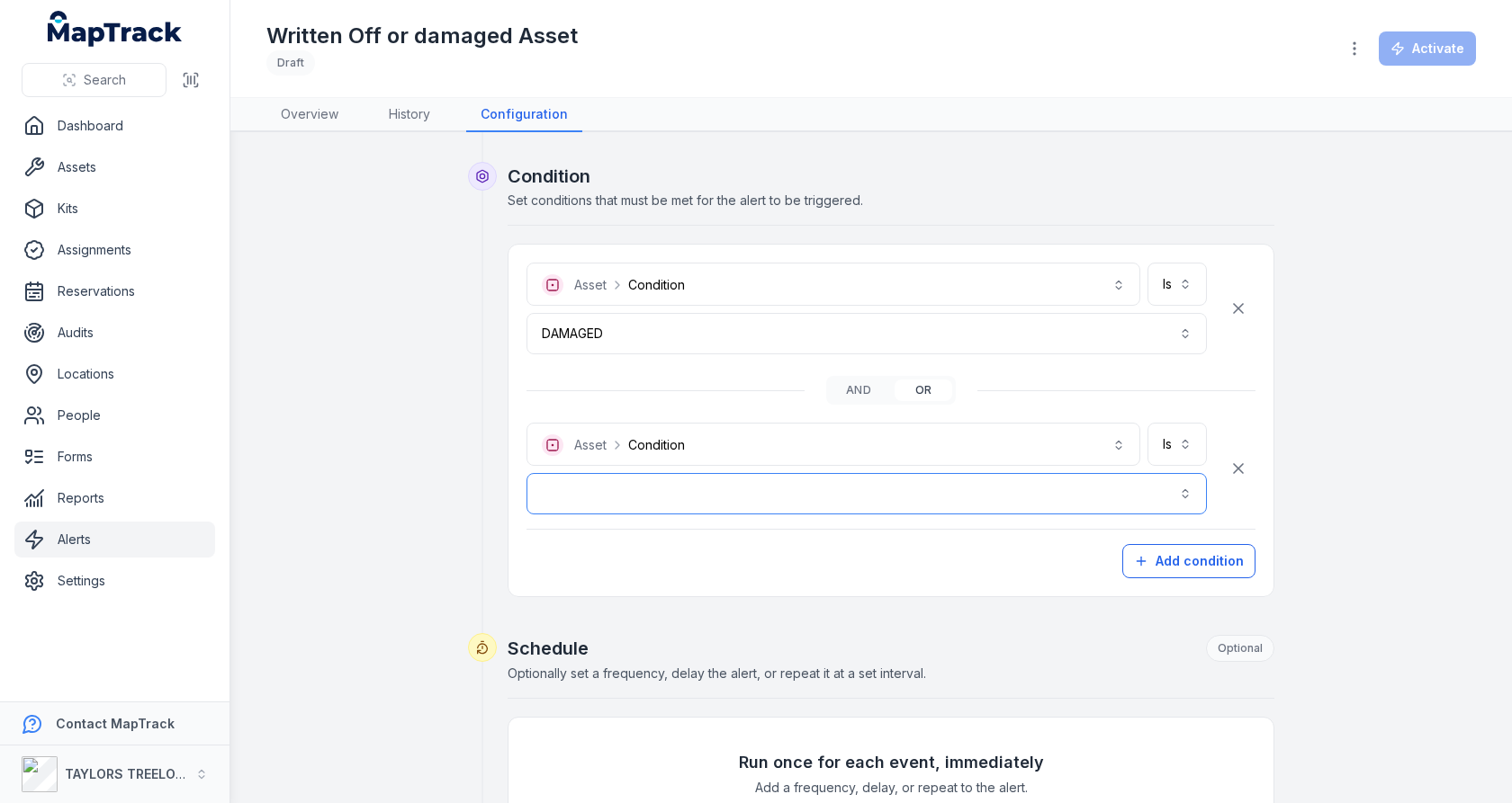
click at [893, 477] on button "button" at bounding box center [867, 493] width 680 height 41
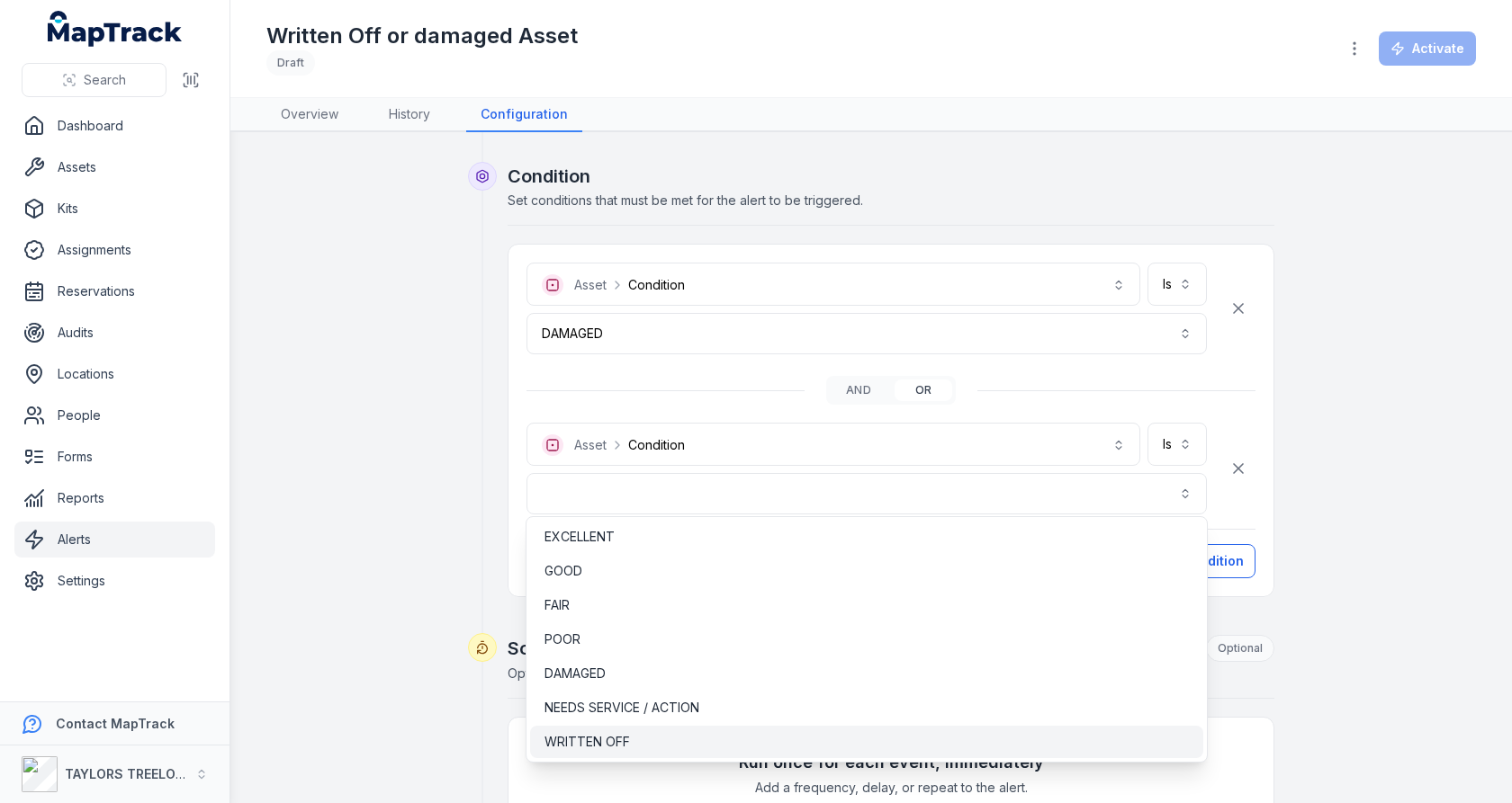
click at [834, 733] on div "WRITTEN OFF" at bounding box center [866, 742] width 644 height 18
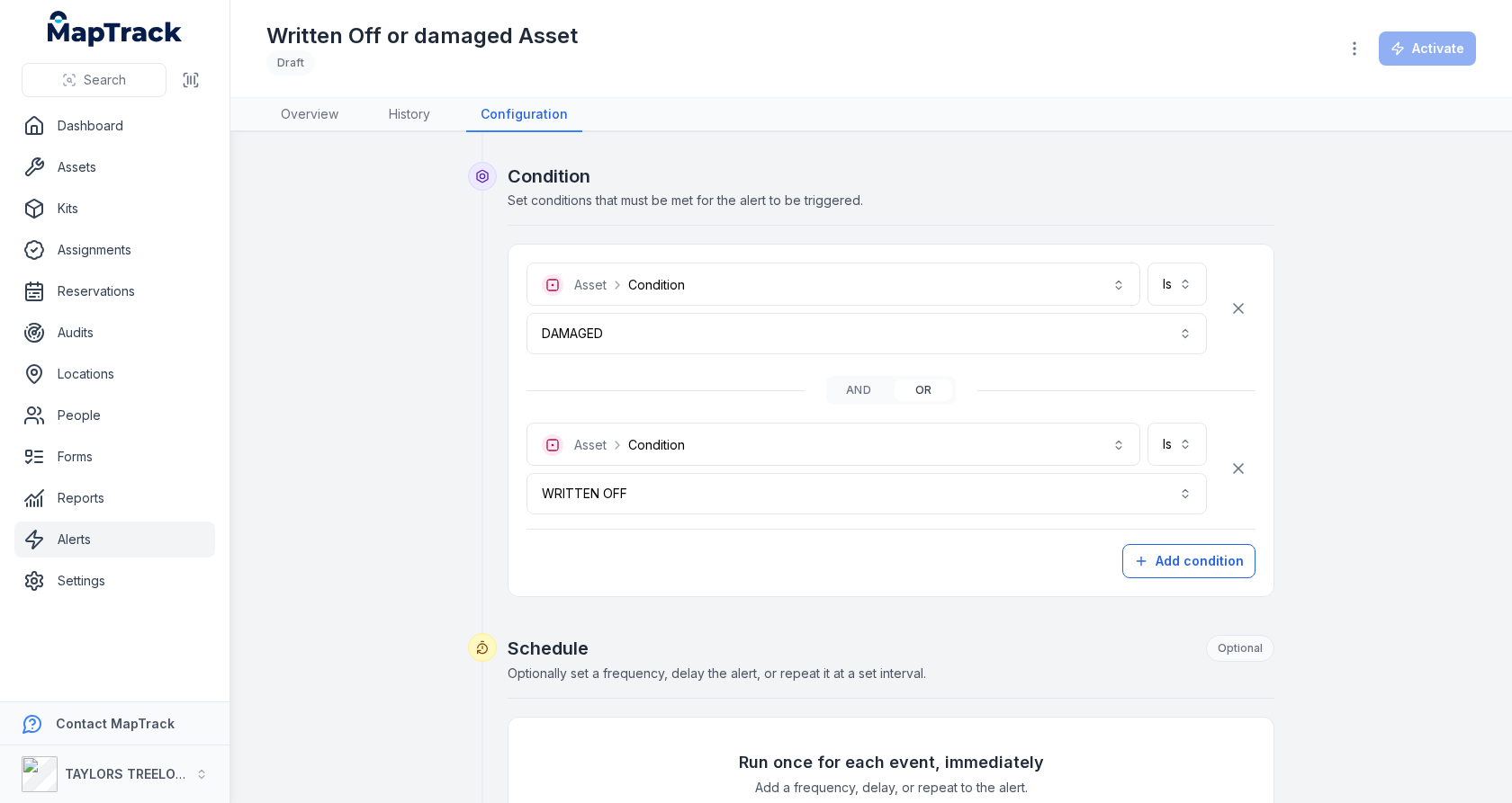
click at [1378, 386] on div "**********" at bounding box center [871, 599] width 1209 height 1435
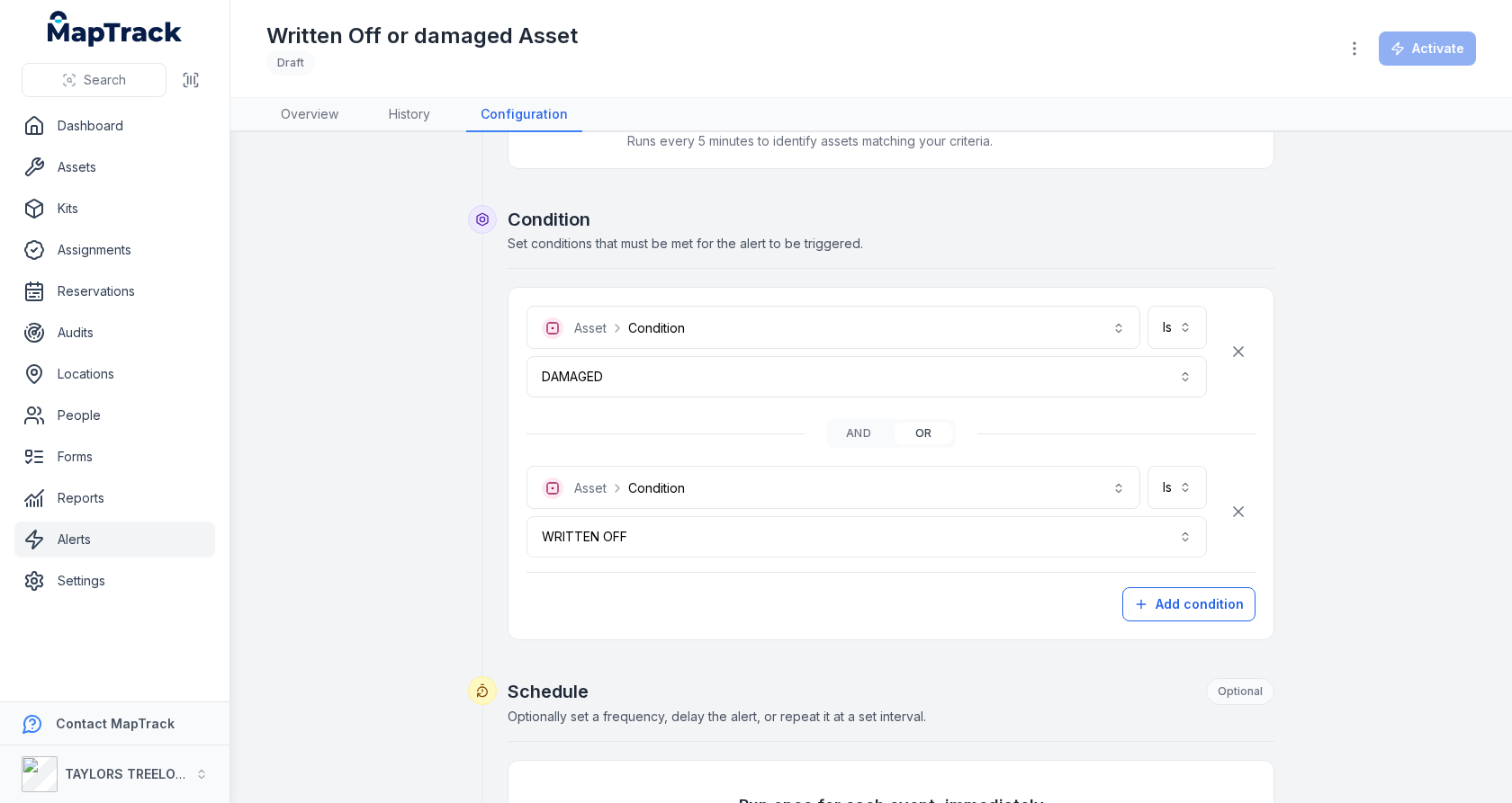
scroll to position [792, 0]
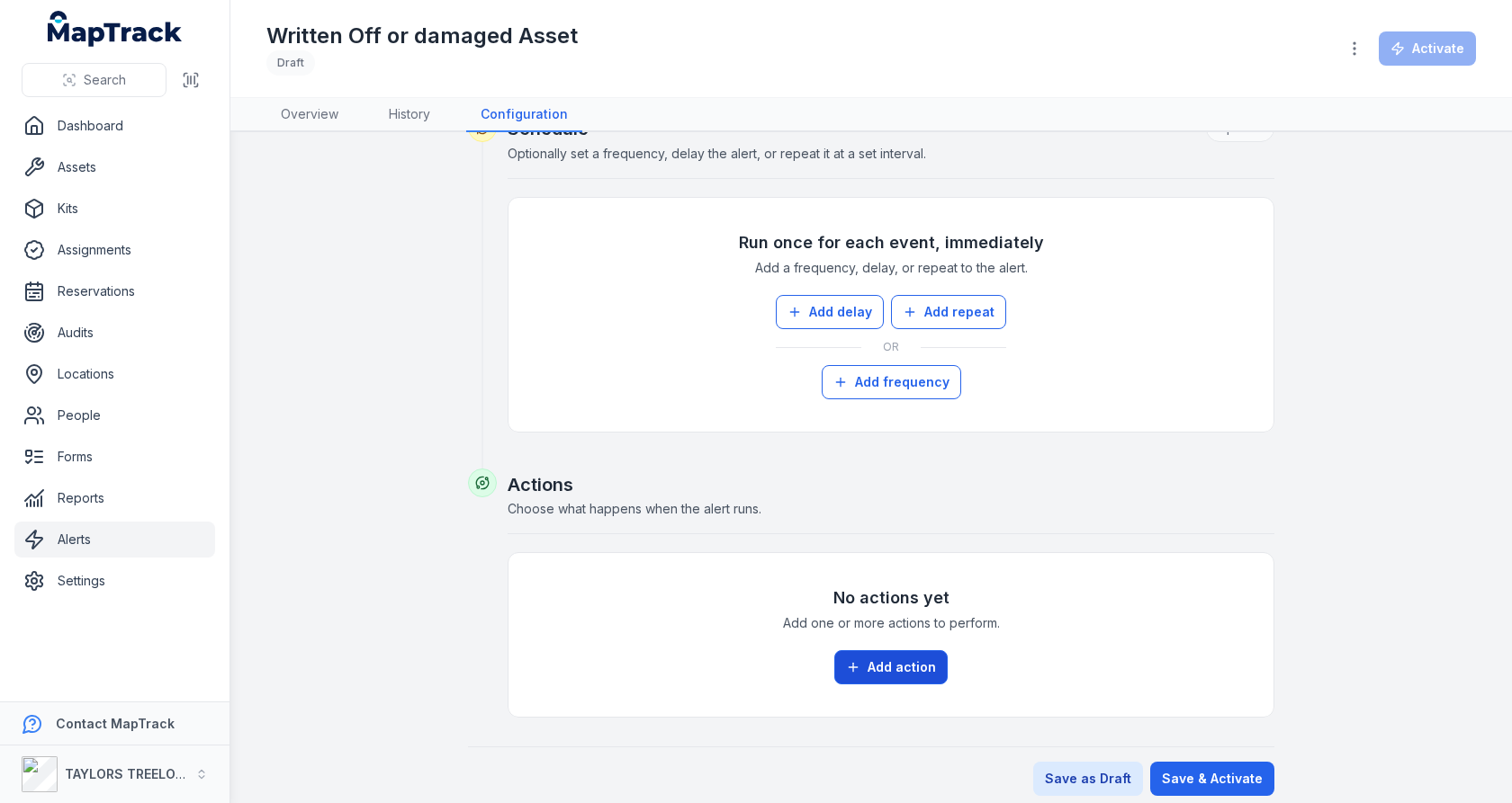
click at [890, 651] on button "Add action" at bounding box center [891, 668] width 113 height 34
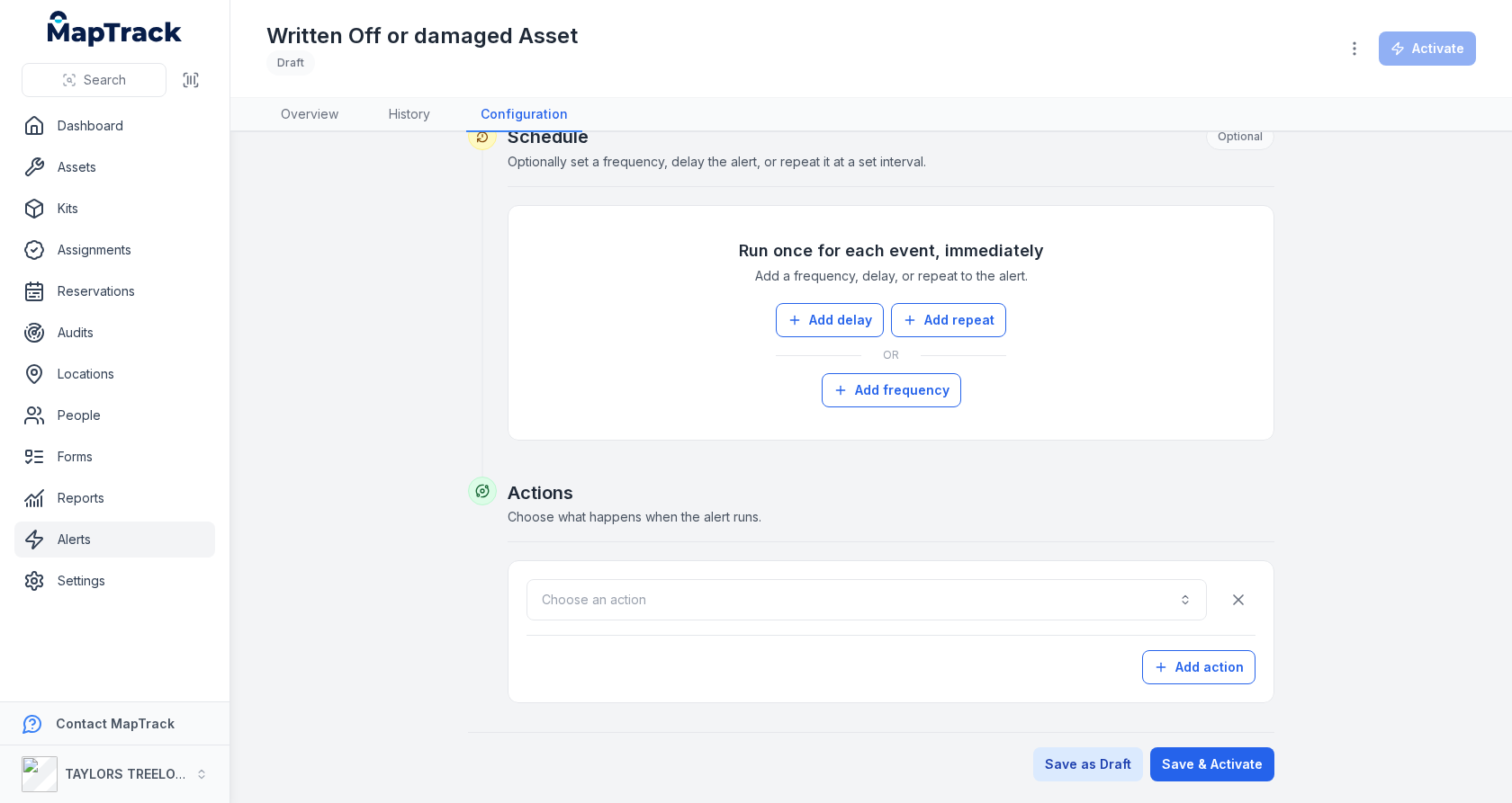
scroll to position [768, 0]
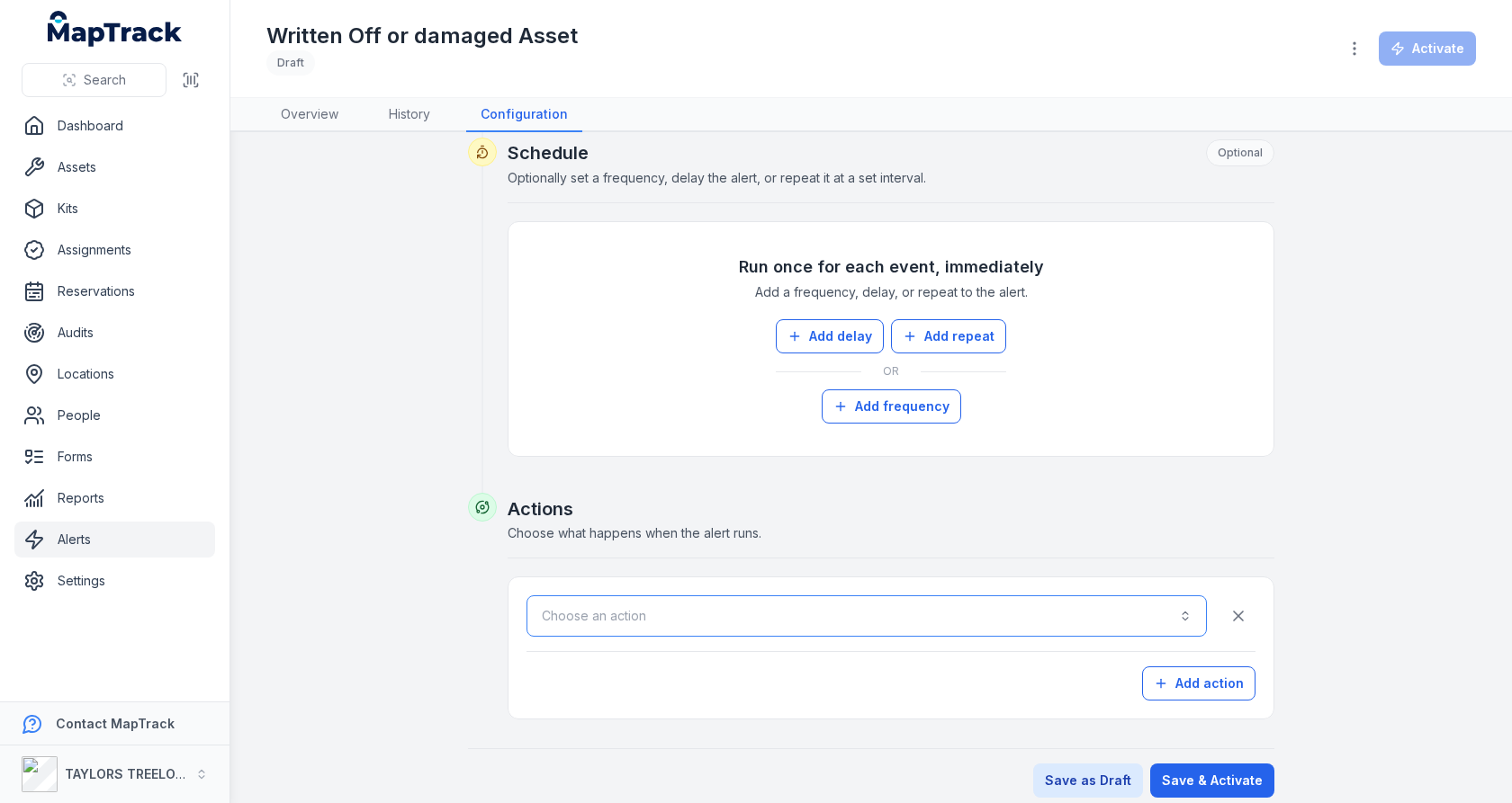
click at [868, 597] on button "Choose an action" at bounding box center [867, 615] width 680 height 41
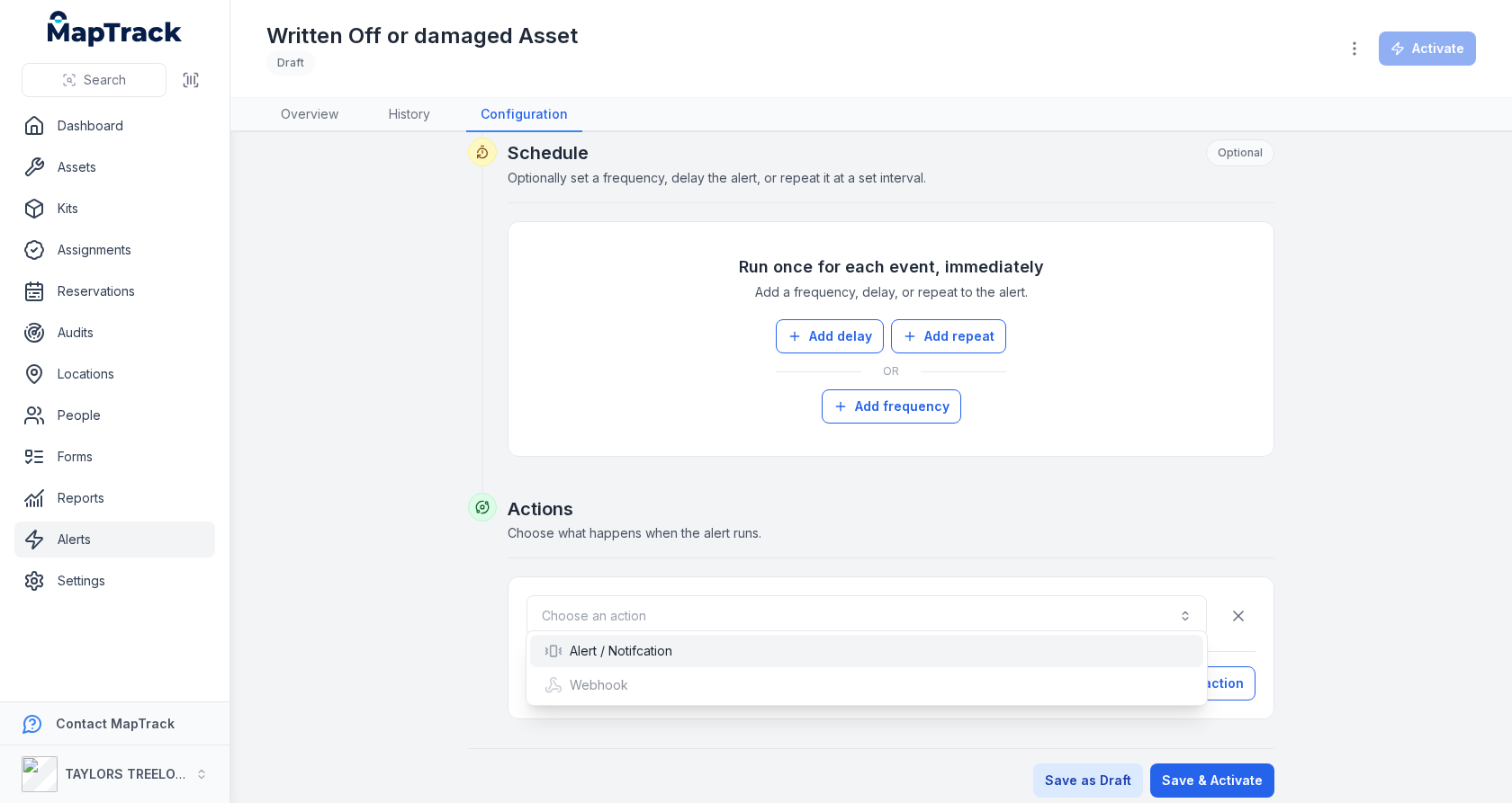
click at [781, 656] on div "Alert / Notifcation" at bounding box center [866, 651] width 644 height 18
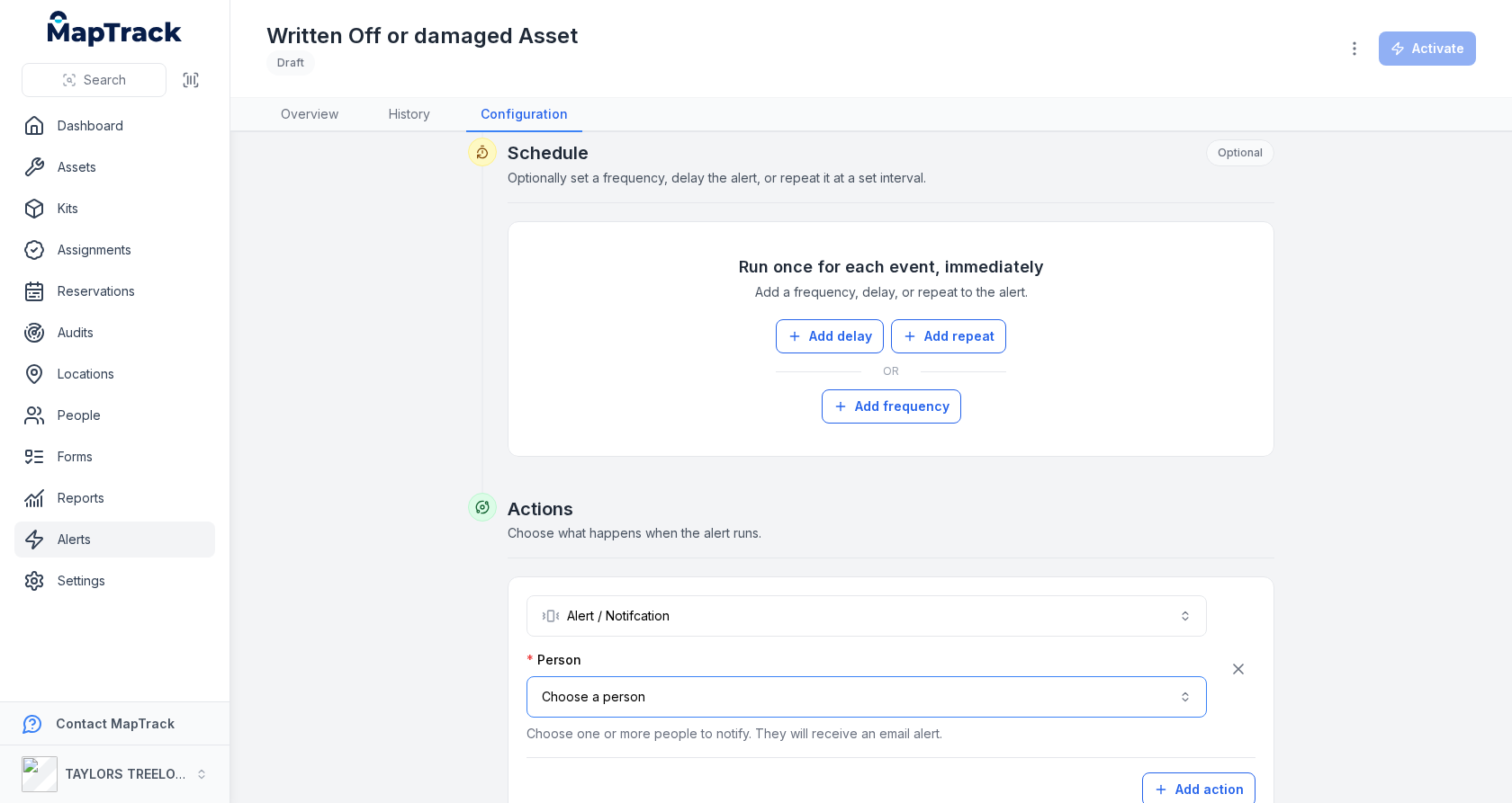
click at [786, 680] on button "Choose a person" at bounding box center [867, 696] width 680 height 41
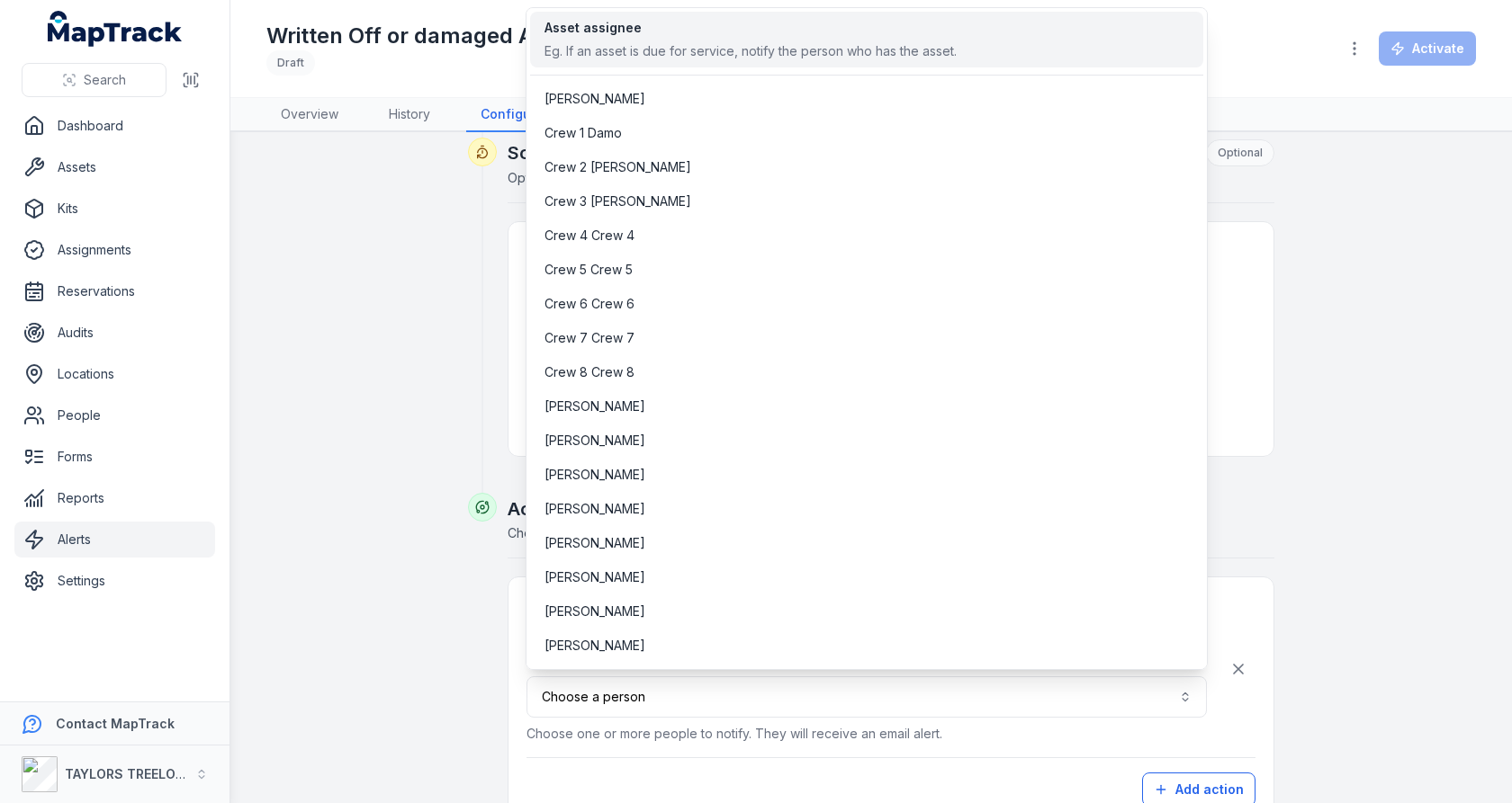
click at [799, 50] on div "Eg. If an asset is due for service, notify the person who has the asset." at bounding box center [750, 50] width 413 height 18
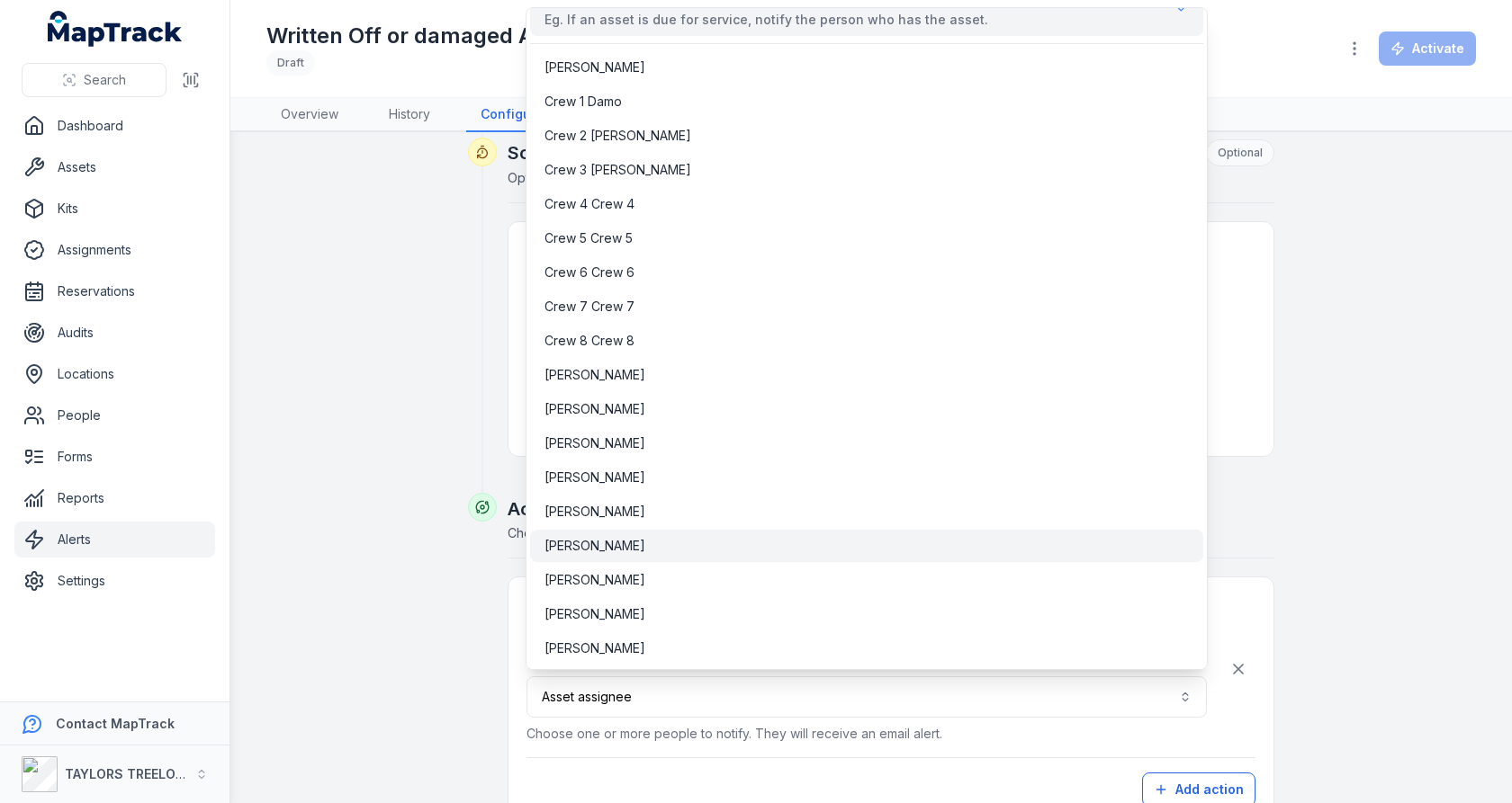
scroll to position [43, 0]
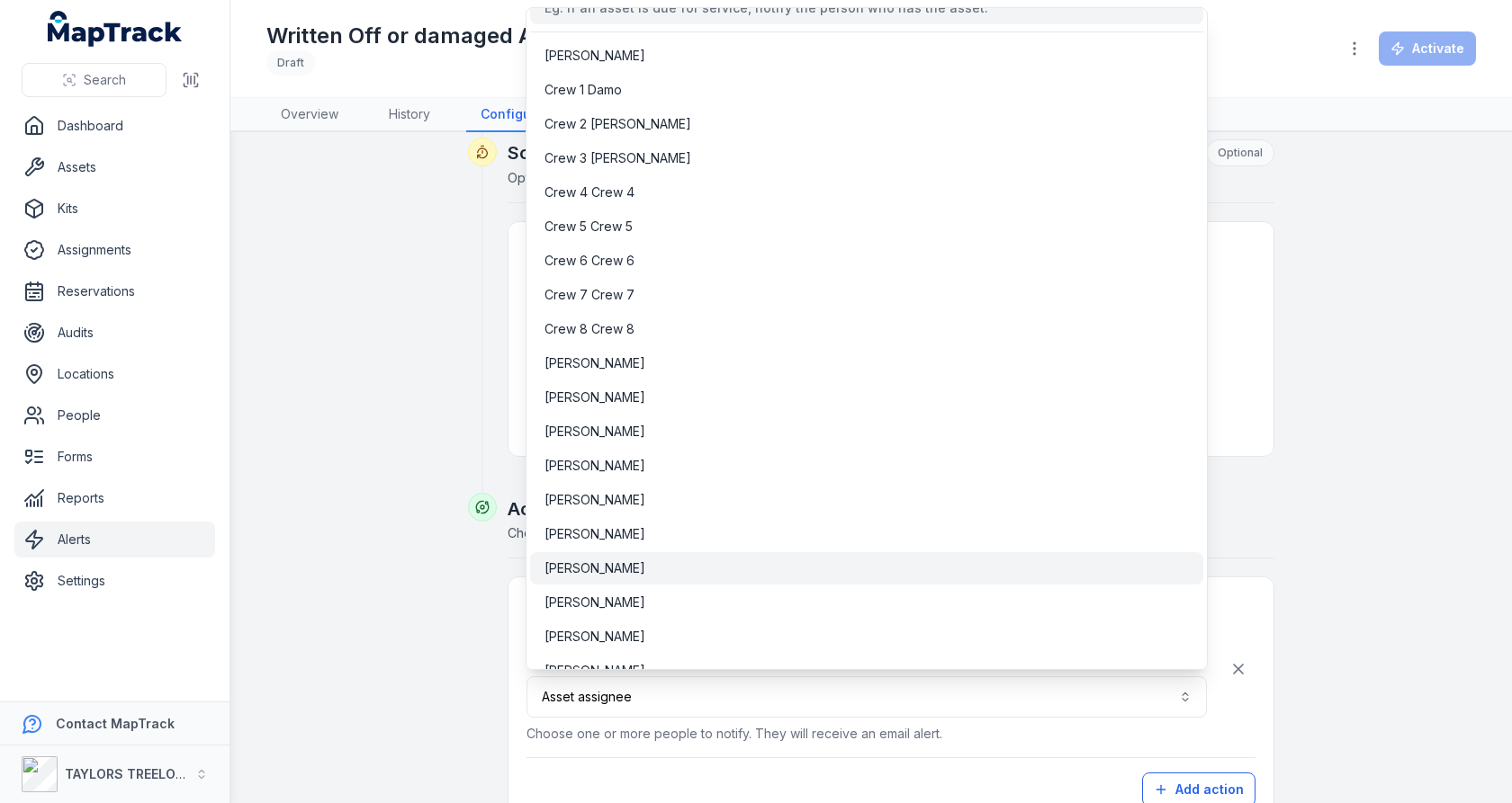
click at [773, 570] on div "[PERSON_NAME]" at bounding box center [866, 568] width 644 height 18
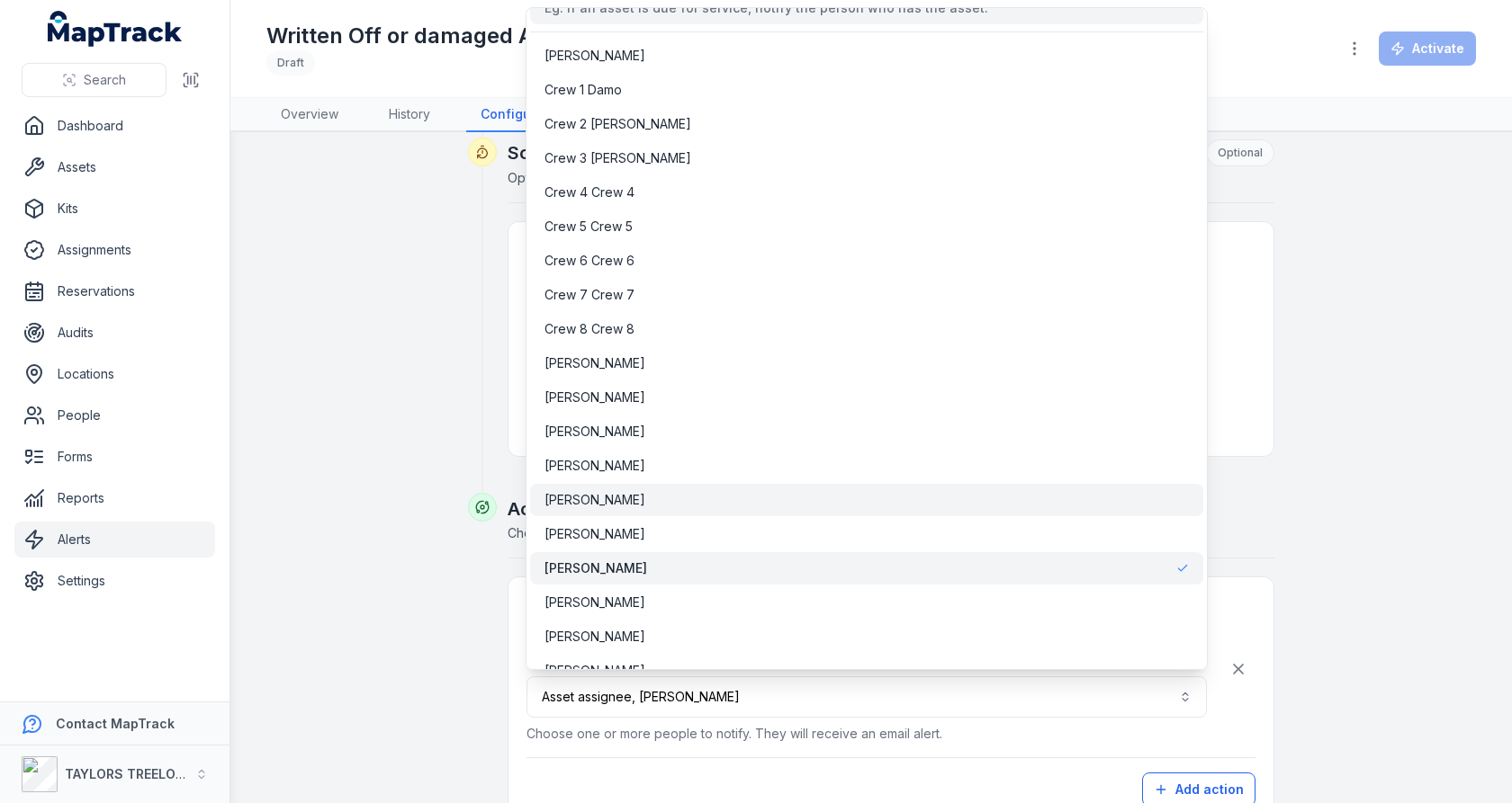
click at [823, 507] on div "[PERSON_NAME]" at bounding box center [866, 500] width 644 height 18
click at [1341, 527] on div "**********" at bounding box center [871, 145] width 1209 height 1517
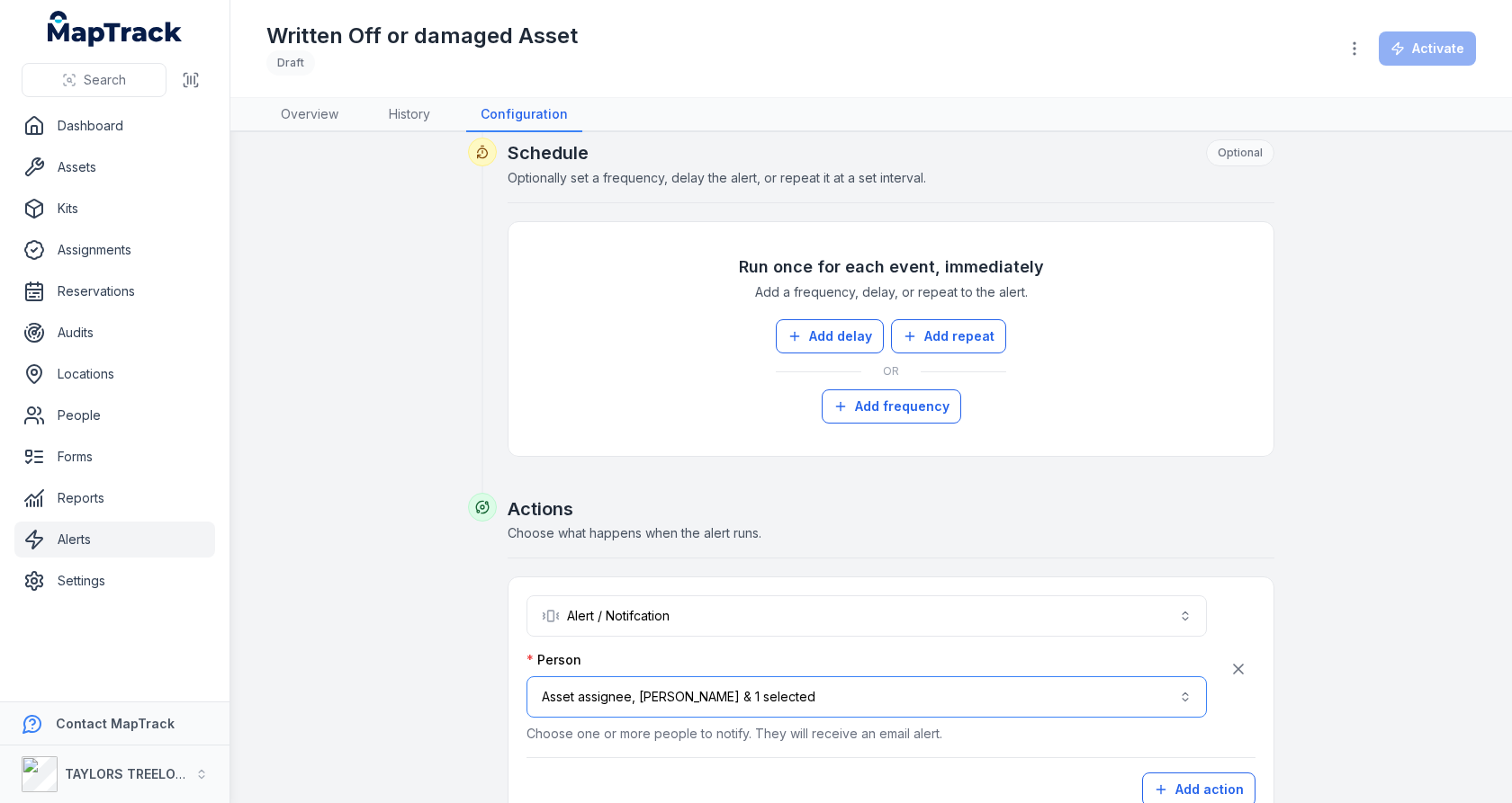
scroll to position [873, 0]
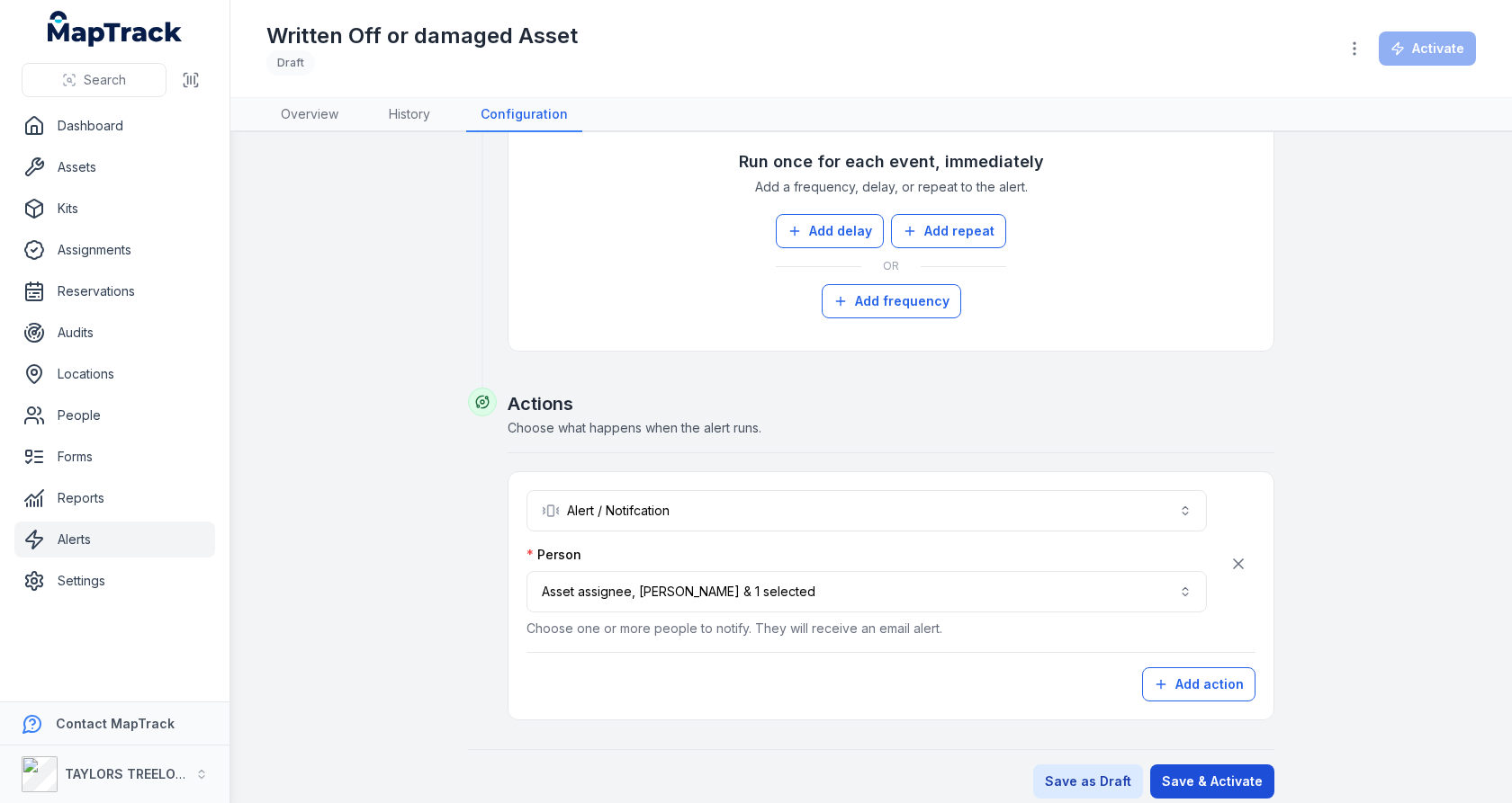
click at [1169, 765] on button "Save & Activate" at bounding box center [1212, 782] width 124 height 34
click at [1403, 365] on div "**********" at bounding box center [871, 39] width 1209 height 1517
